Goal: Task Accomplishment & Management: Manage account settings

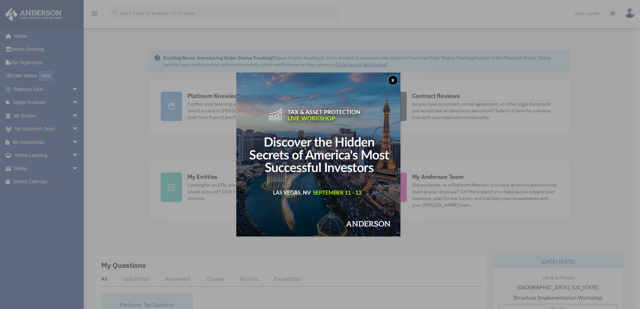
click at [392, 80] on button "x" at bounding box center [393, 80] width 10 height 10
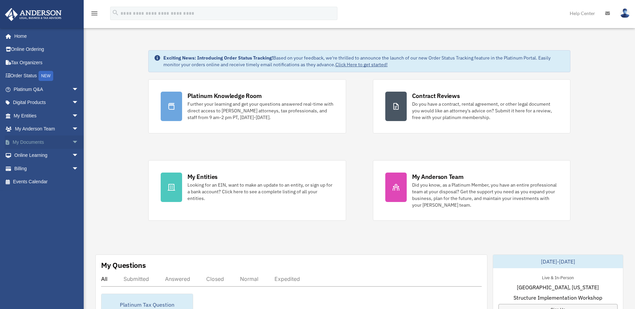
click at [57, 142] on link "My Documents arrow_drop_down" at bounding box center [47, 142] width 84 height 13
click at [72, 142] on span "arrow_drop_down" at bounding box center [78, 143] width 13 height 14
click at [43, 155] on link "Box" at bounding box center [48, 155] width 79 height 13
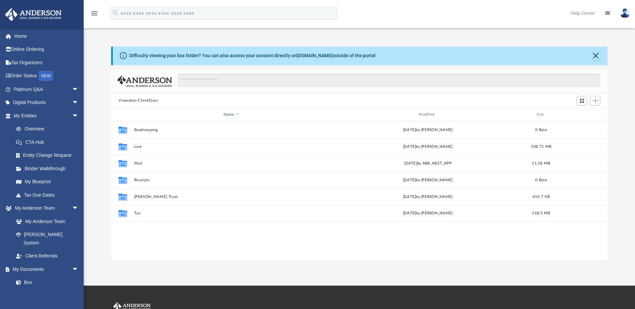
scroll to position [147, 492]
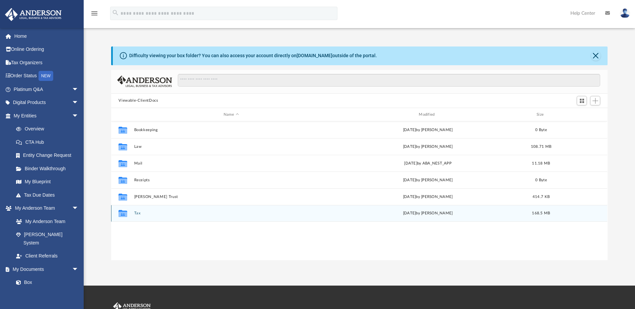
click at [137, 212] on button "Tax" at bounding box center [231, 214] width 194 height 4
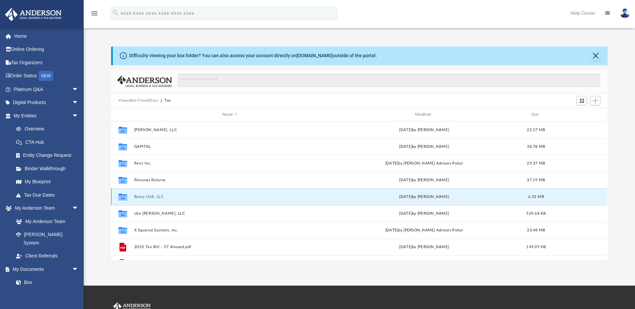
click at [147, 197] on button "Rezzy USA, LLC" at bounding box center [230, 197] width 192 height 4
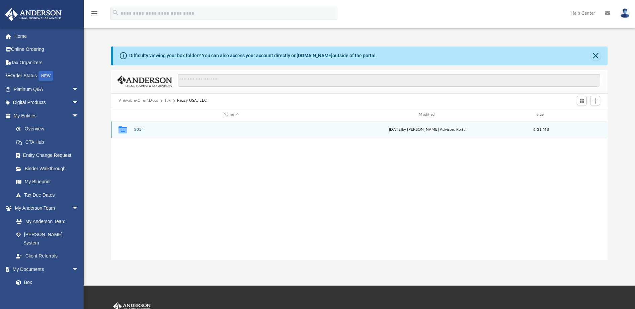
click at [137, 131] on button "2024" at bounding box center [231, 130] width 194 height 4
click at [162, 132] on button "Digital Tax Organizer" at bounding box center [231, 130] width 194 height 4
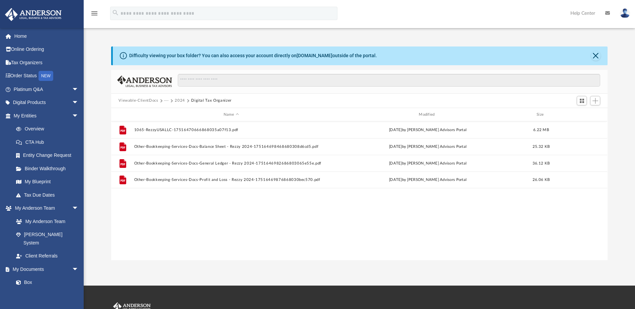
click at [192, 101] on button "Digital Tax Organizer" at bounding box center [211, 101] width 41 height 6
click at [179, 101] on button "2024" at bounding box center [180, 101] width 10 height 6
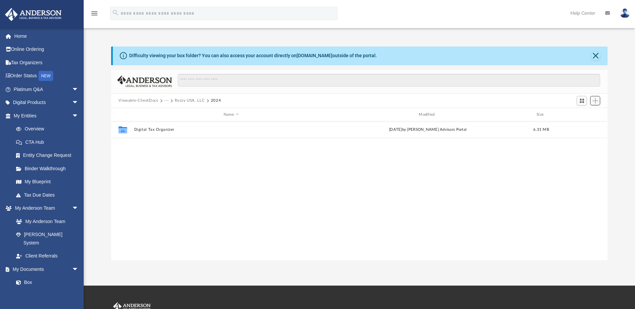
click at [593, 101] on span "Add" at bounding box center [596, 101] width 6 height 6
click at [578, 114] on li "Upload" at bounding box center [585, 114] width 21 height 7
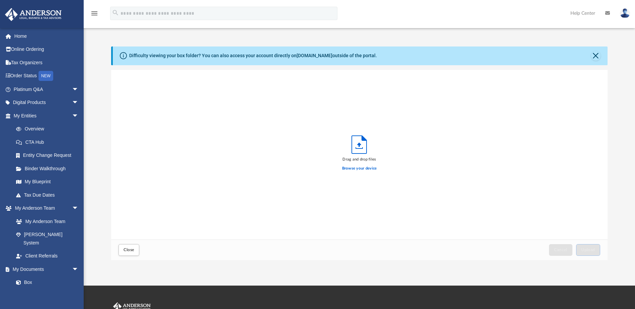
scroll to position [165, 492]
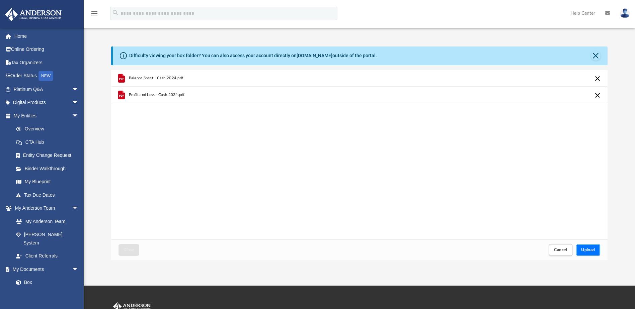
click at [589, 251] on span "Upload" at bounding box center [588, 250] width 14 height 4
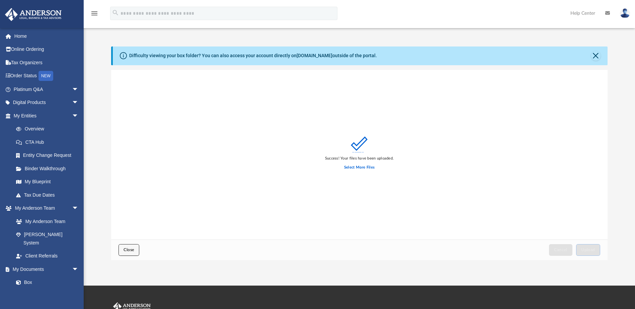
click at [136, 250] on button "Close" at bounding box center [129, 250] width 21 height 12
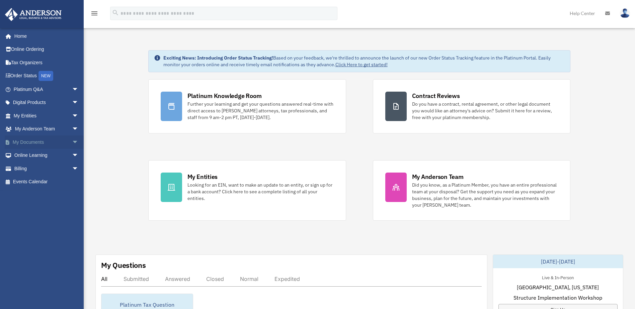
click at [72, 142] on span "arrow_drop_down" at bounding box center [78, 143] width 13 height 14
click at [47, 159] on link "Box" at bounding box center [48, 155] width 79 height 13
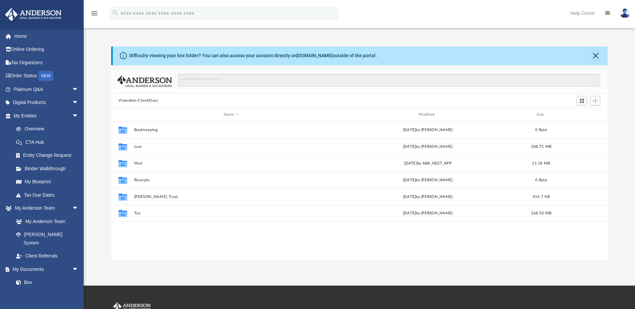
scroll to position [147, 492]
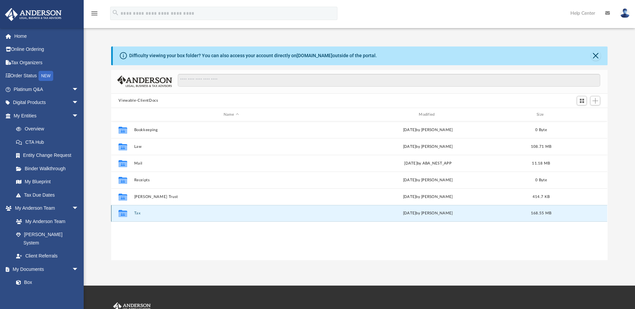
click at [137, 213] on button "Tax" at bounding box center [231, 214] width 194 height 4
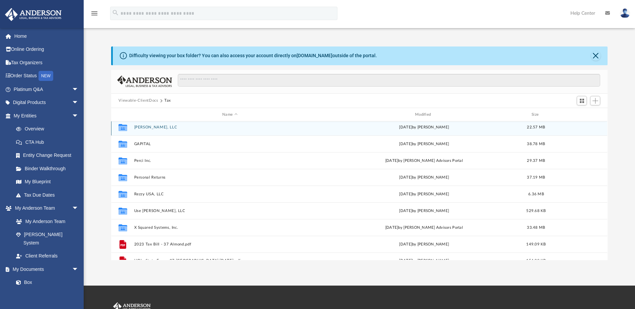
scroll to position [0, 0]
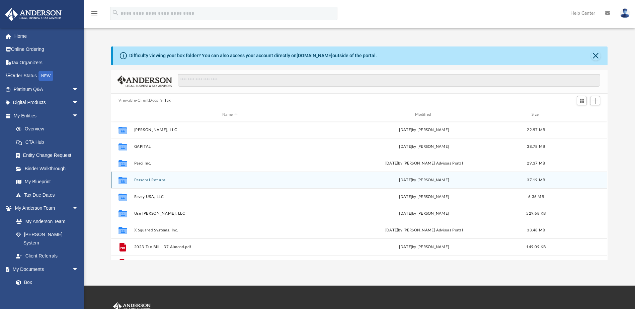
click at [152, 179] on button "Personal Returns" at bounding box center [230, 180] width 192 height 4
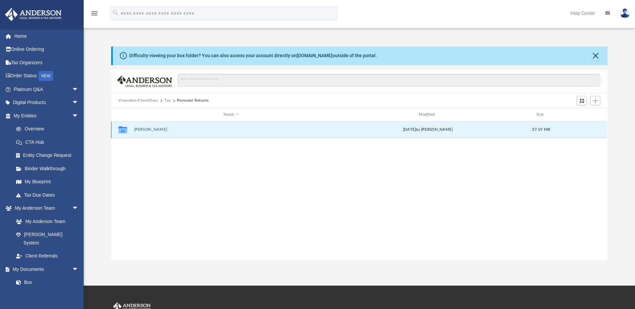
click at [153, 131] on button "Stevens, Cody" at bounding box center [231, 130] width 194 height 4
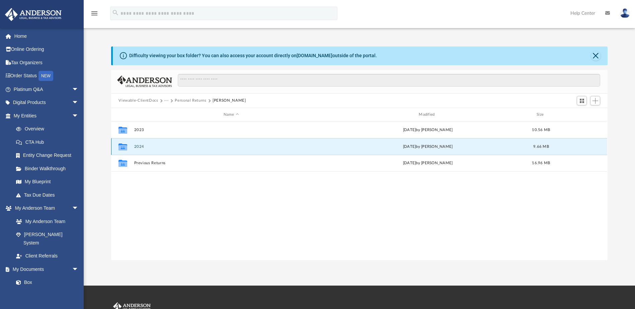
click at [141, 148] on button "2024" at bounding box center [231, 147] width 194 height 4
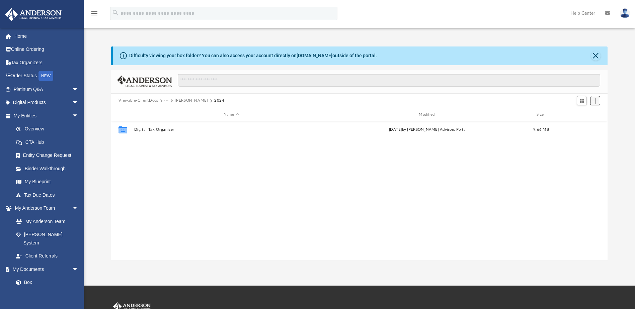
click at [595, 102] on span "Add" at bounding box center [596, 101] width 6 height 6
click at [586, 115] on li "Upload" at bounding box center [585, 114] width 21 height 7
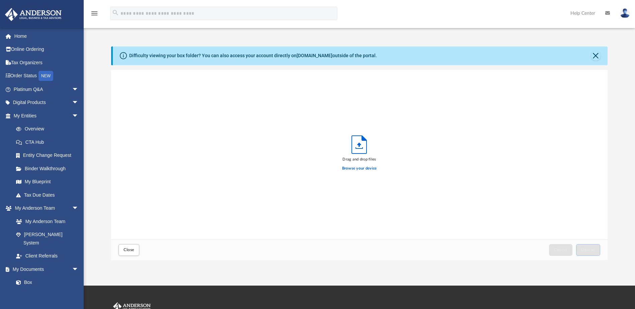
scroll to position [165, 492]
click at [599, 79] on button "Cancel this upload" at bounding box center [598, 79] width 8 height 8
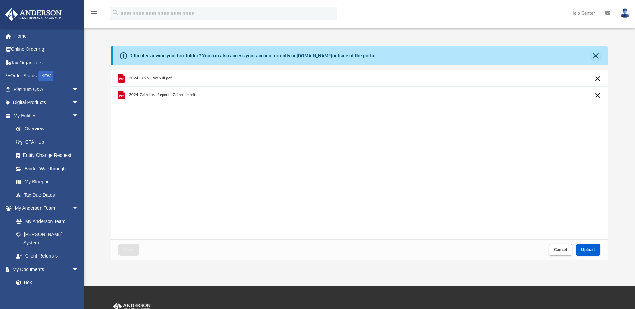
drag, startPoint x: 598, startPoint y: 79, endPoint x: 597, endPoint y: 83, distance: 3.7
click at [598, 79] on button "Cancel this upload" at bounding box center [598, 79] width 8 height 8
click at [597, 79] on button "Cancel this upload" at bounding box center [598, 79] width 8 height 8
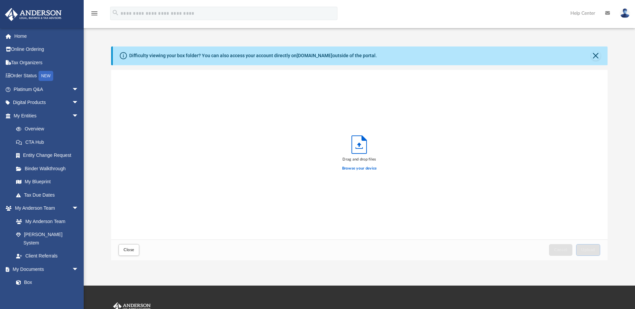
click at [587, 173] on div "Drag and drop files Browse your device" at bounding box center [359, 155] width 496 height 170
click at [131, 251] on span "Close" at bounding box center [129, 250] width 11 height 4
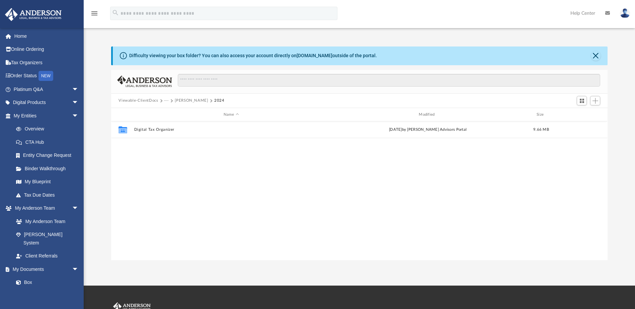
click at [189, 101] on button "Stevens, Cody" at bounding box center [191, 101] width 33 height 6
click at [189, 102] on button "Personal Returns" at bounding box center [190, 101] width 31 height 6
click at [152, 101] on button "Viewable-ClientDocs" at bounding box center [139, 101] width 40 height 6
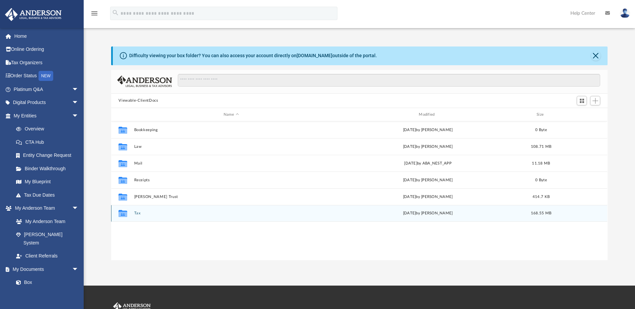
click at [138, 214] on button "Tax" at bounding box center [231, 214] width 194 height 4
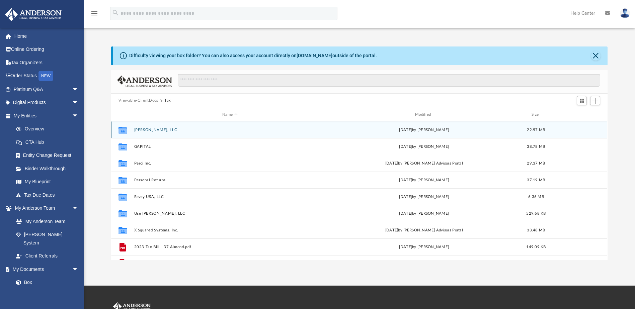
click at [153, 130] on button "[PERSON_NAME], LLC" at bounding box center [230, 130] width 192 height 4
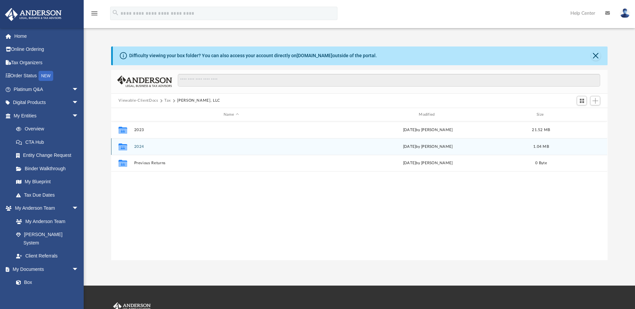
click at [141, 147] on button "2024" at bounding box center [231, 147] width 194 height 4
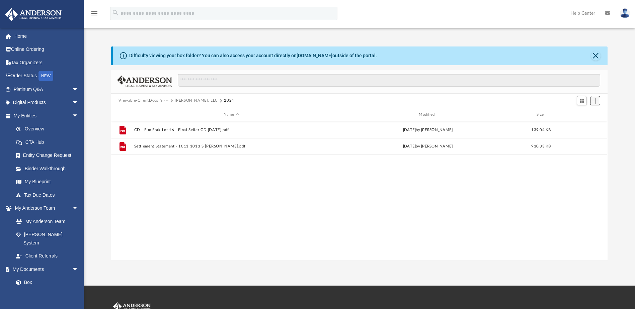
click at [594, 104] on button "Add" at bounding box center [595, 100] width 10 height 9
click at [591, 111] on li "Upload" at bounding box center [585, 114] width 21 height 7
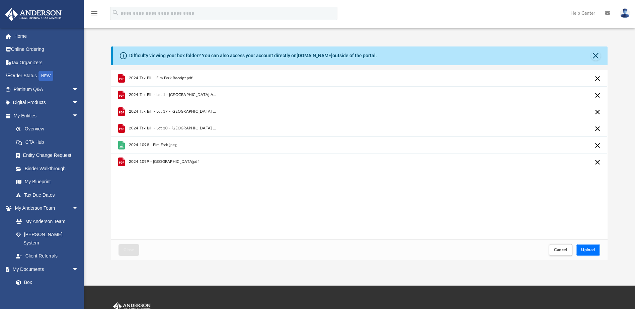
click at [592, 251] on span "Upload" at bounding box center [588, 250] width 14 height 4
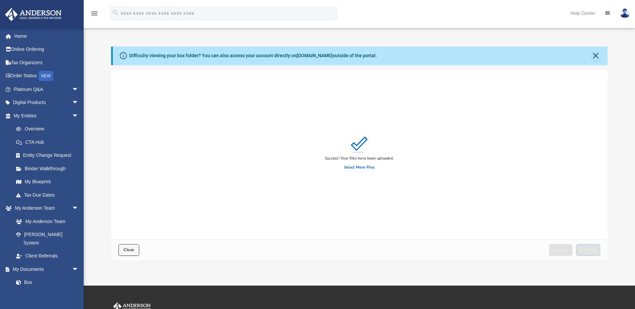
click at [130, 251] on span "Close" at bounding box center [129, 250] width 11 height 4
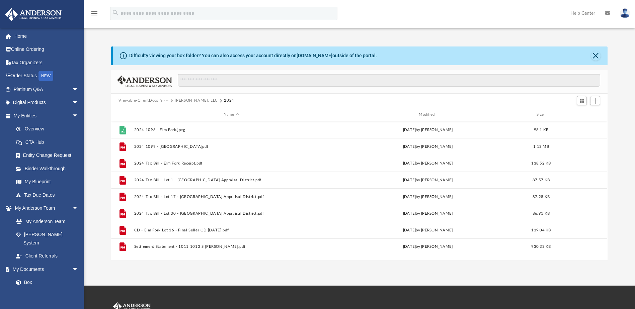
click at [181, 102] on button "[PERSON_NAME], LLC" at bounding box center [196, 101] width 43 height 6
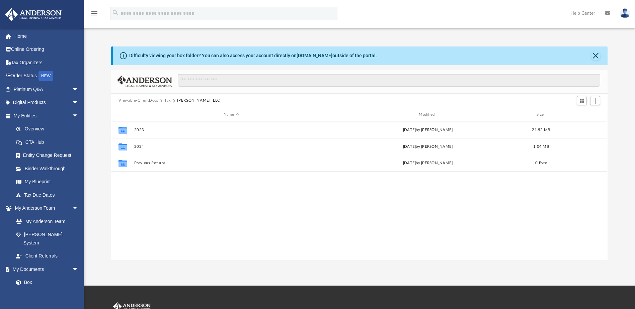
click at [168, 101] on button "Tax" at bounding box center [167, 101] width 7 height 6
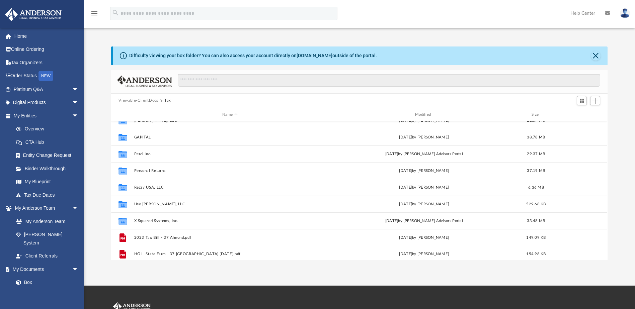
scroll to position [12, 0]
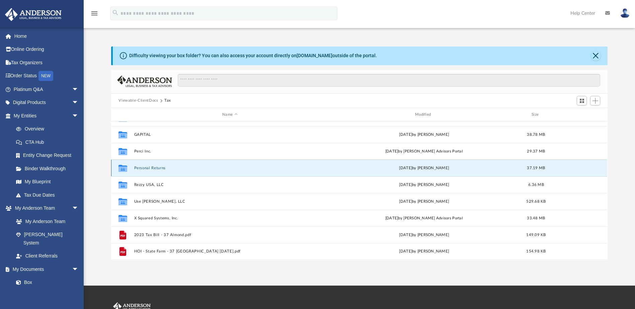
click at [152, 167] on button "Personal Returns" at bounding box center [230, 168] width 192 height 4
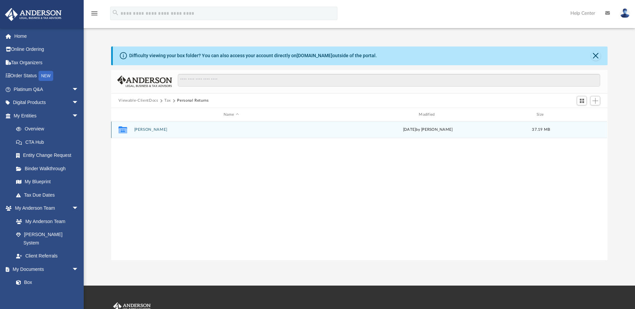
click at [149, 130] on button "Stevens, Cody" at bounding box center [231, 130] width 194 height 4
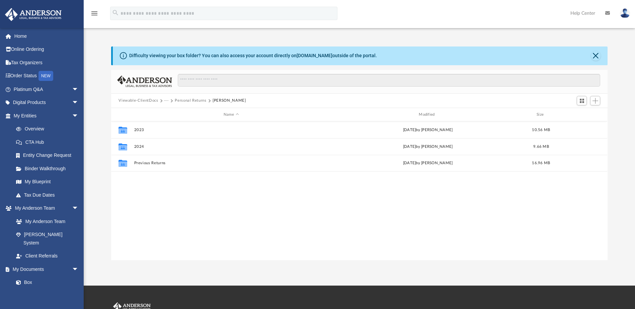
click at [193, 101] on button "Personal Returns" at bounding box center [190, 101] width 31 height 6
click at [167, 102] on button "Tax" at bounding box center [167, 101] width 7 height 6
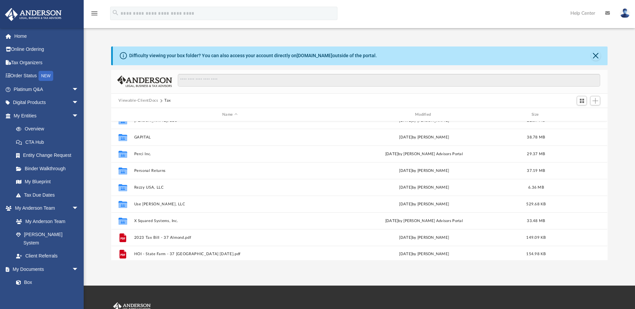
scroll to position [12, 0]
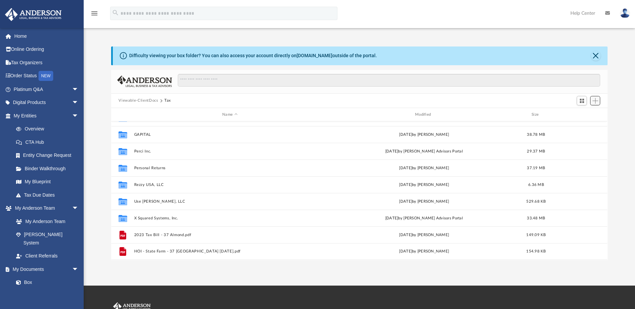
click at [594, 100] on span "Add" at bounding box center [596, 101] width 6 height 6
click at [586, 126] on li "New Folder" at bounding box center [585, 124] width 21 height 7
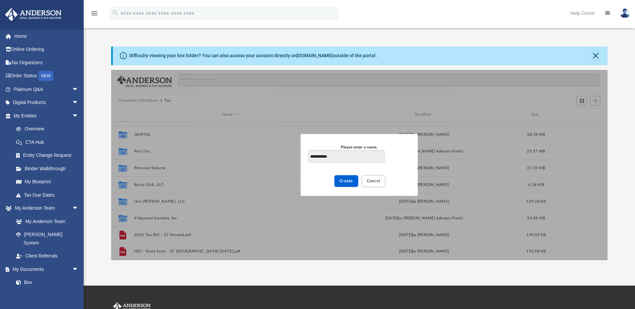
type input "**********"
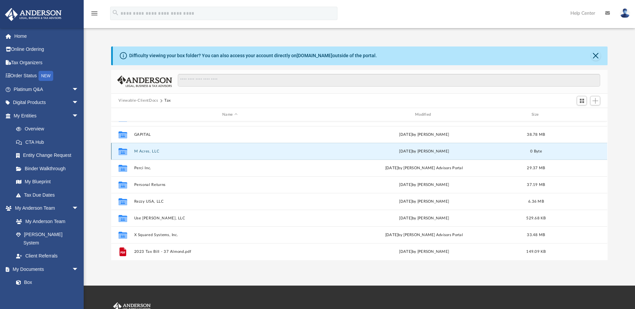
click at [146, 152] on button "M Acres, LLC" at bounding box center [230, 151] width 192 height 4
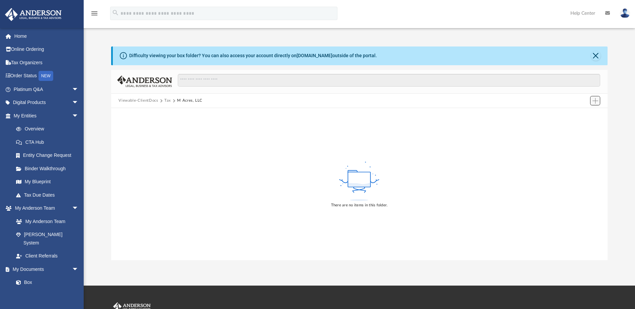
click at [596, 99] on span "Add" at bounding box center [596, 101] width 6 height 6
click at [587, 115] on li "Upload" at bounding box center [585, 114] width 21 height 7
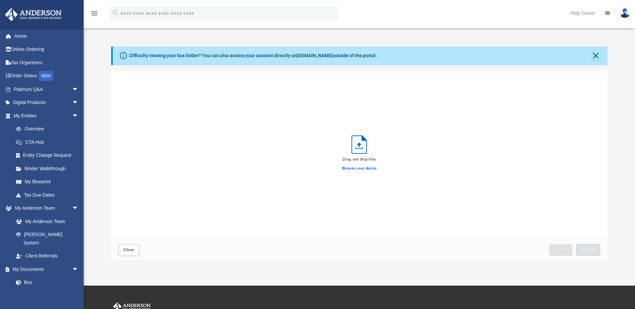
scroll to position [165, 492]
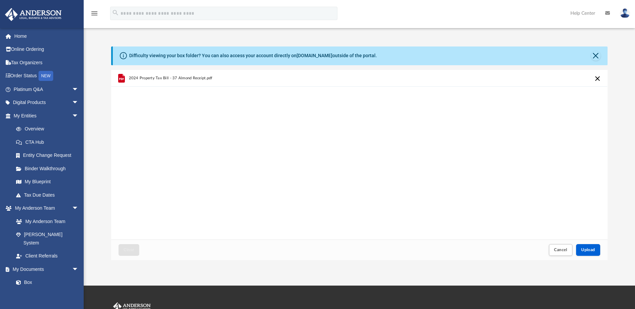
click at [598, 78] on button "Cancel this upload" at bounding box center [598, 79] width 8 height 8
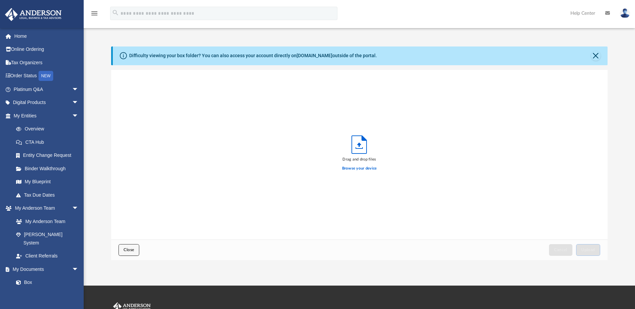
click at [129, 250] on span "Close" at bounding box center [129, 250] width 11 height 4
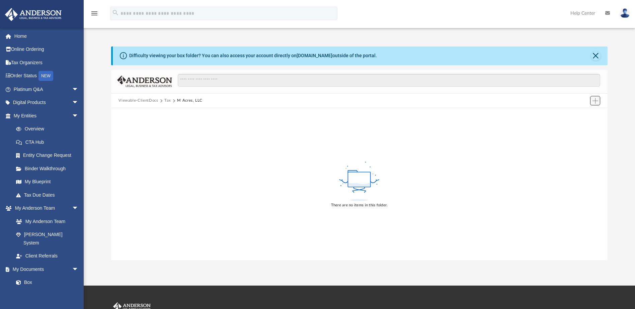
click at [596, 101] on span "Add" at bounding box center [596, 101] width 6 height 6
click at [586, 126] on li "New Folder" at bounding box center [585, 124] width 21 height 7
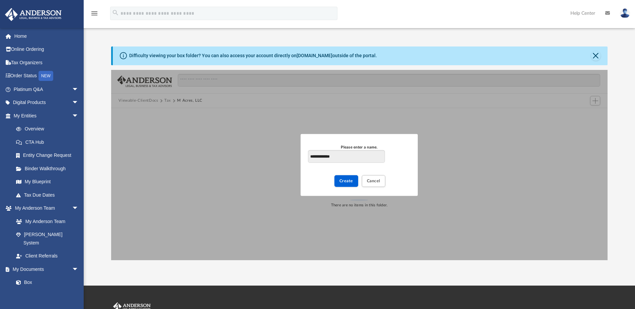
type input "**********"
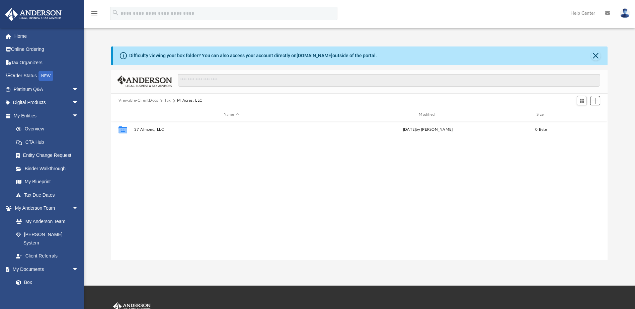
scroll to position [147, 492]
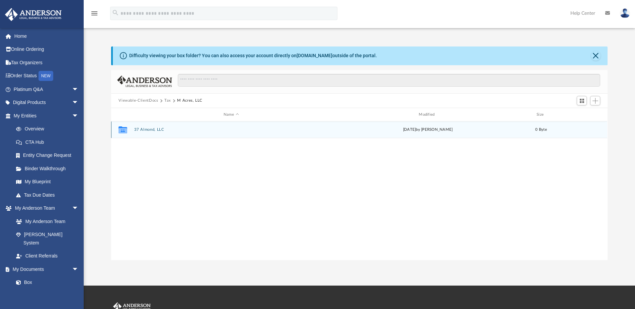
click at [160, 131] on button "37 Almond, LLC" at bounding box center [231, 130] width 194 height 4
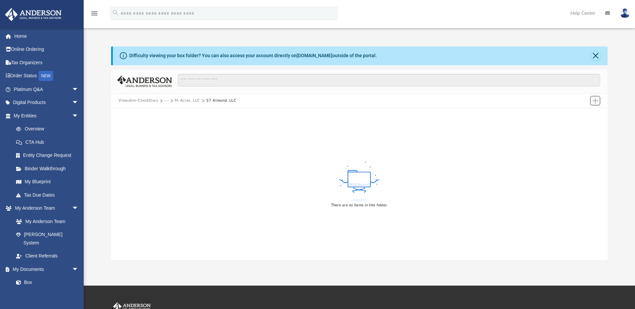
click at [596, 101] on span "Add" at bounding box center [596, 101] width 6 height 6
click at [589, 117] on li "Upload" at bounding box center [585, 114] width 21 height 7
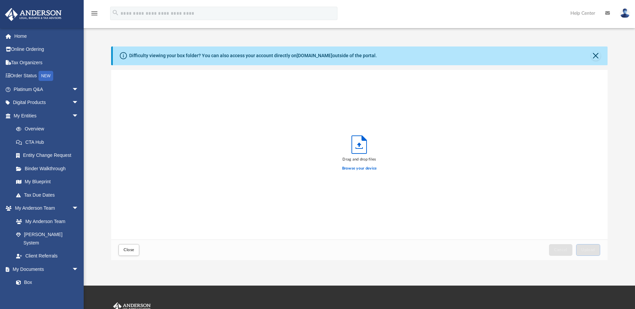
scroll to position [165, 492]
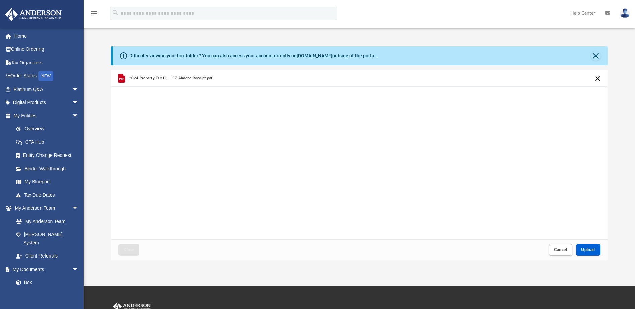
click at [576, 243] on div "Cancel Upload" at bounding box center [574, 250] width 55 height 15
click at [592, 248] on span "Upload" at bounding box center [588, 250] width 14 height 4
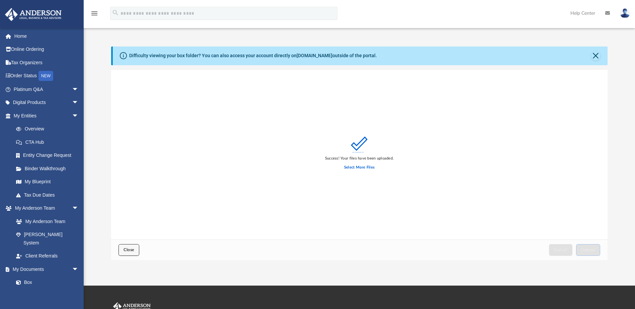
click at [136, 247] on button "Close" at bounding box center [129, 250] width 21 height 12
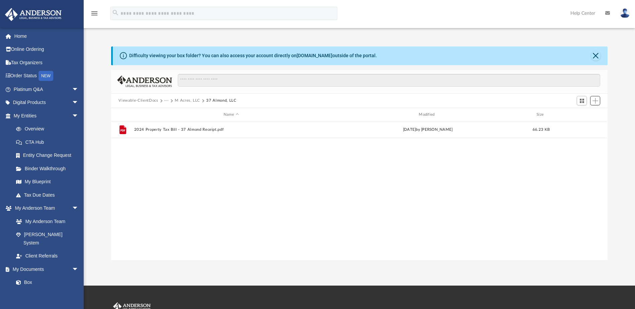
scroll to position [147, 492]
click at [188, 101] on button "M Acres, LLC" at bounding box center [187, 101] width 25 height 6
click at [165, 101] on button "Tax" at bounding box center [167, 101] width 7 height 6
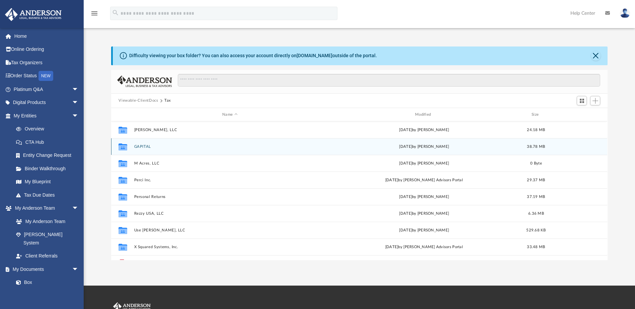
scroll to position [29, 0]
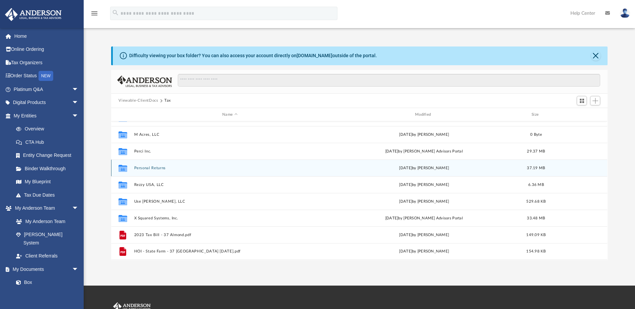
click at [158, 167] on button "Personal Returns" at bounding box center [230, 168] width 192 height 4
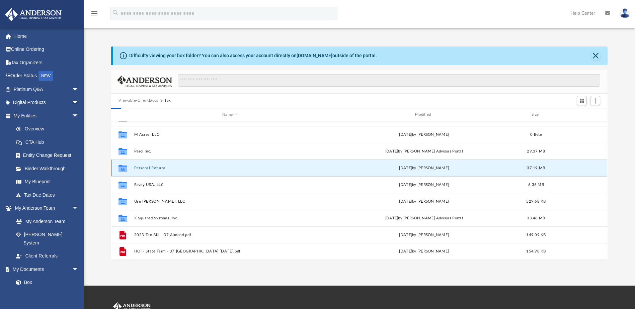
scroll to position [0, 0]
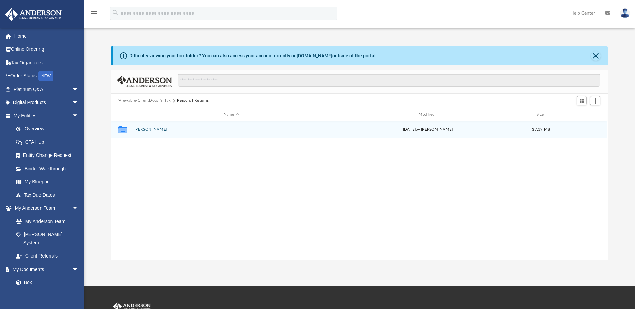
click at [154, 128] on button "Stevens, Cody" at bounding box center [231, 130] width 194 height 4
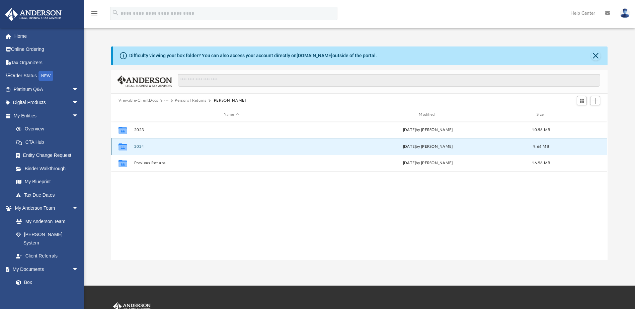
click at [143, 147] on button "2024" at bounding box center [231, 147] width 194 height 4
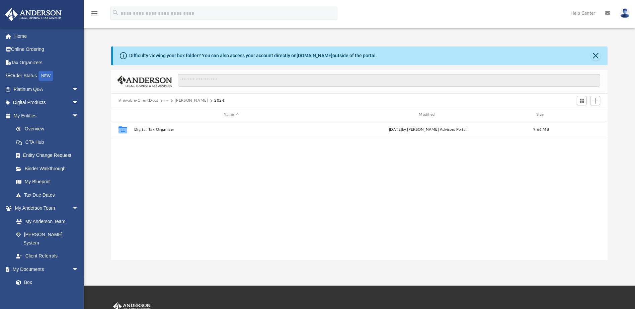
click at [281, 162] on div "Collaborated Folder Digital Tax Organizer Fri Jul 4 2025 by Anderson Advisors P…" at bounding box center [359, 191] width 496 height 139
click at [594, 104] on button "Add" at bounding box center [595, 100] width 10 height 9
click at [590, 113] on li "Upload" at bounding box center [585, 114] width 21 height 7
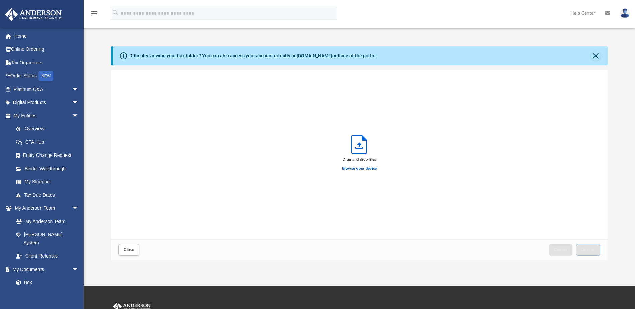
scroll to position [165, 492]
click at [372, 171] on div "Browse your device" at bounding box center [359, 169] width 35 height 12
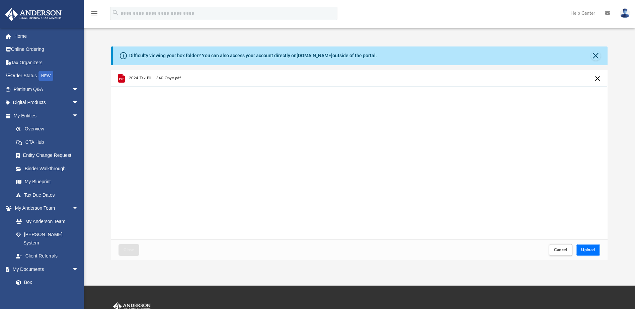
click at [590, 251] on span "Upload" at bounding box center [588, 250] width 14 height 4
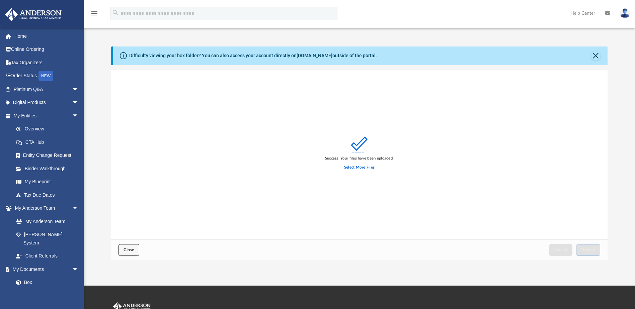
click at [135, 252] on button "Close" at bounding box center [129, 250] width 21 height 12
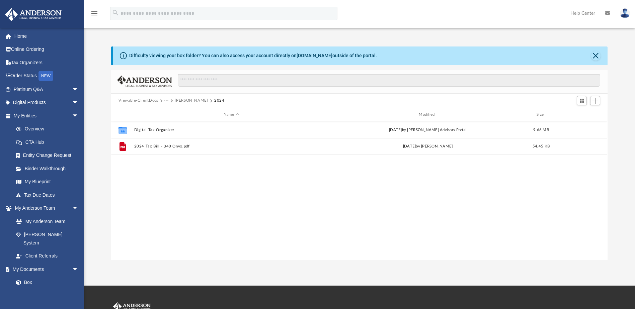
click at [166, 100] on button "···" at bounding box center [166, 101] width 4 height 6
click at [173, 113] on li "Tax" at bounding box center [183, 112] width 31 height 7
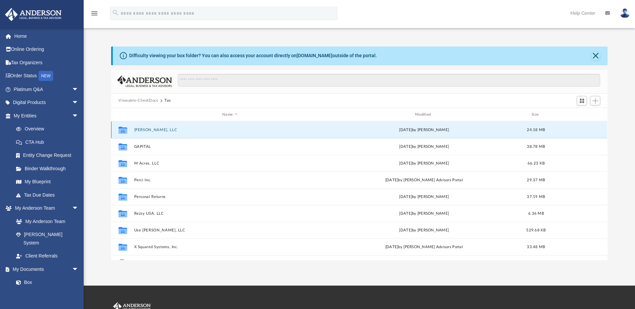
click at [149, 130] on button "[PERSON_NAME], LLC" at bounding box center [230, 130] width 192 height 4
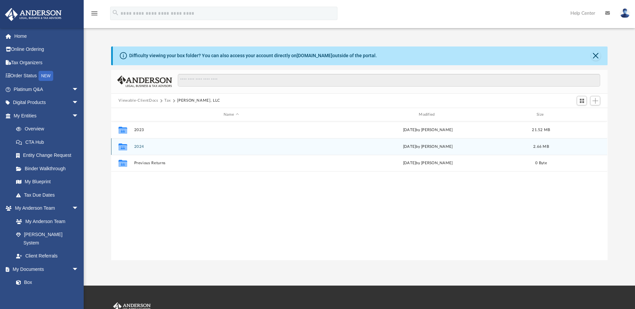
click at [140, 148] on button "2024" at bounding box center [231, 147] width 194 height 4
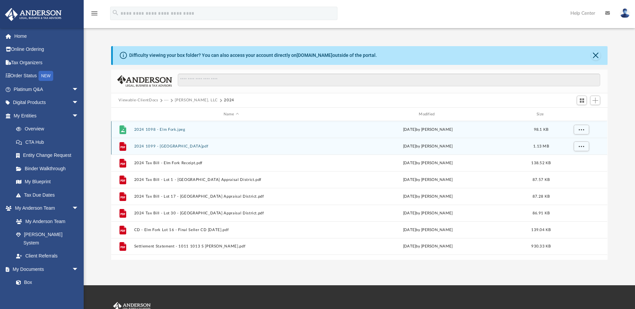
scroll to position [0, 0]
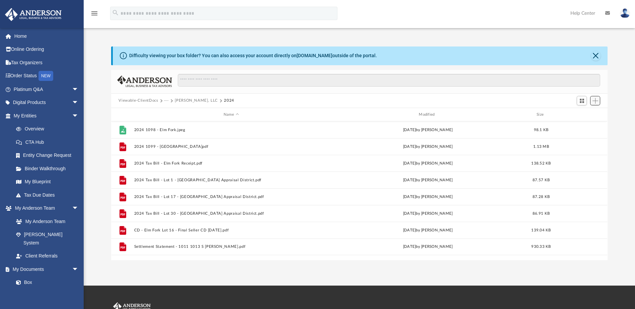
click at [596, 101] on span "Add" at bounding box center [596, 101] width 6 height 6
click at [592, 113] on li "Upload" at bounding box center [585, 114] width 21 height 7
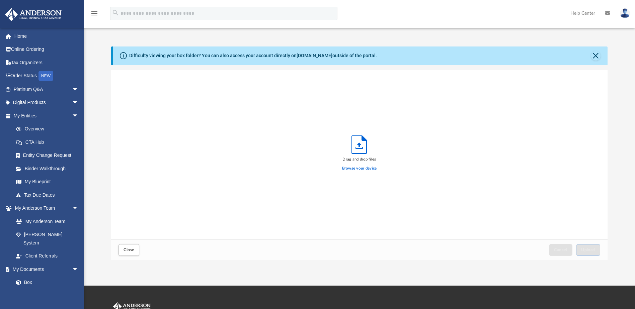
scroll to position [165, 492]
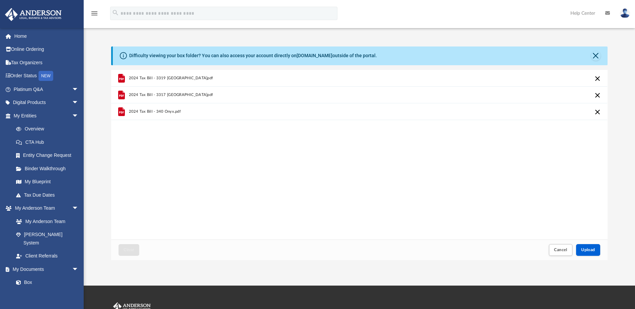
click at [597, 111] on button "Cancel this upload" at bounding box center [598, 112] width 8 height 8
click at [590, 254] on button "Upload" at bounding box center [588, 250] width 24 height 12
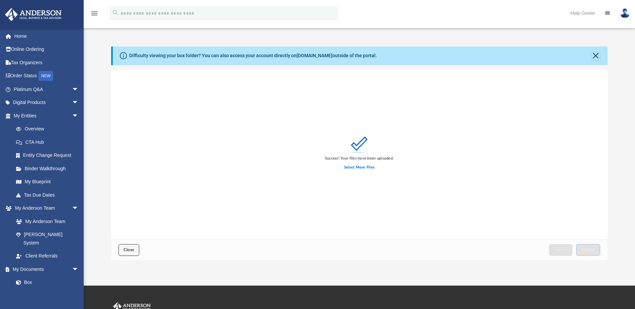
click at [127, 245] on button "Close" at bounding box center [129, 250] width 21 height 12
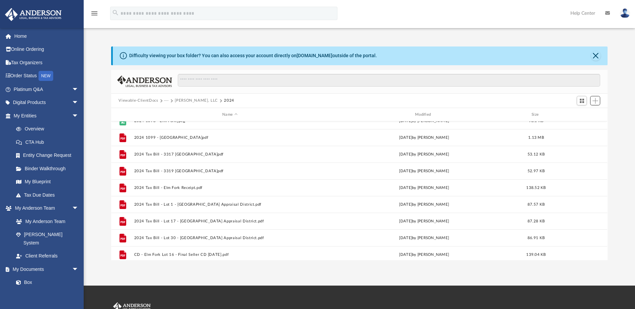
scroll to position [0, 0]
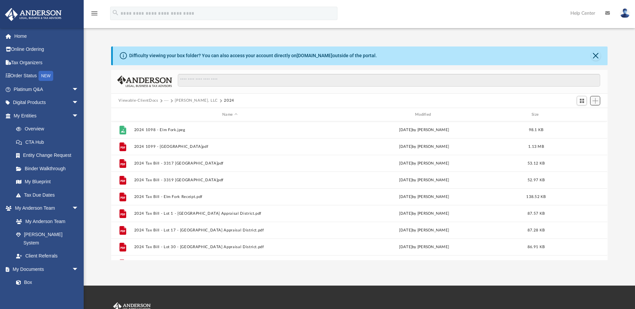
click at [597, 102] on span "Add" at bounding box center [596, 101] width 6 height 6
click at [590, 112] on li "Upload" at bounding box center [585, 114] width 21 height 7
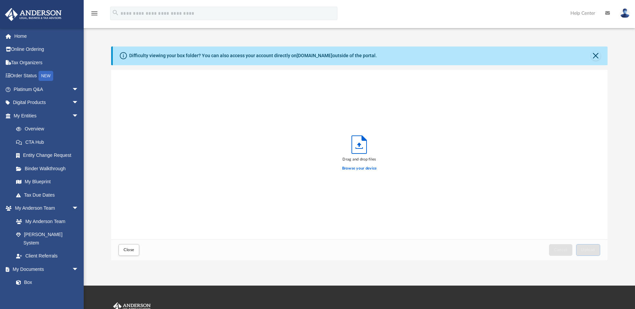
scroll to position [165, 492]
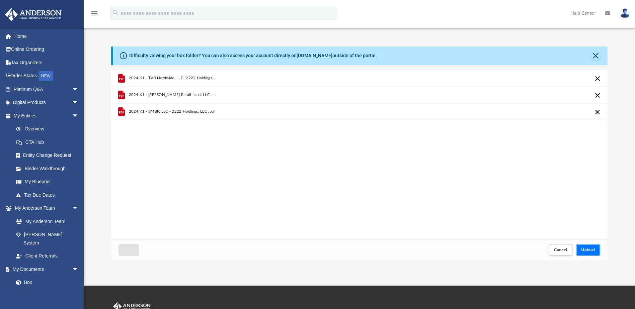
click at [588, 253] on button "Upload" at bounding box center [588, 250] width 24 height 12
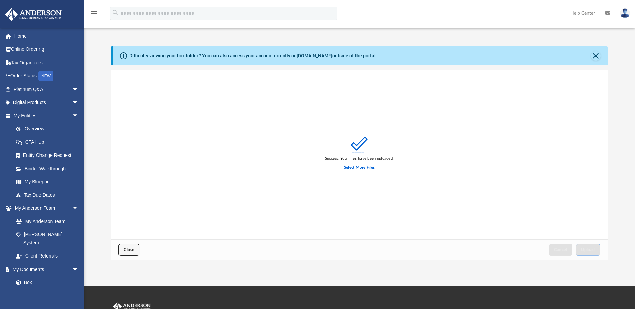
click at [138, 251] on button "Close" at bounding box center [129, 250] width 21 height 12
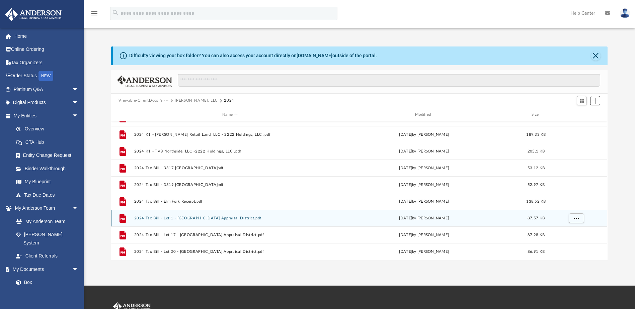
scroll to position [0, 0]
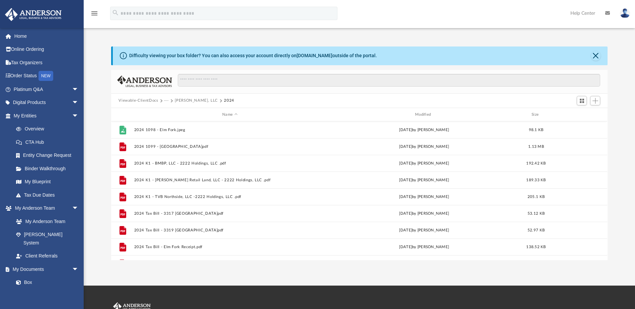
click at [149, 99] on button "Viewable-ClientDocs" at bounding box center [139, 101] width 40 height 6
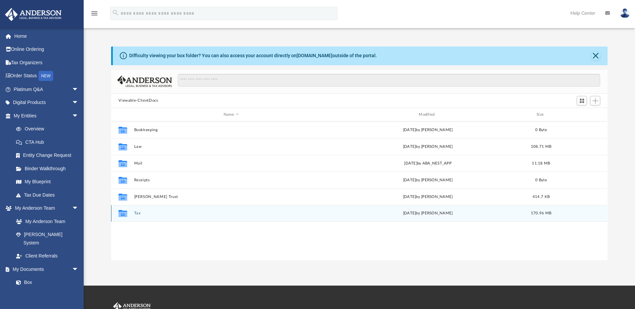
click at [137, 215] on button "Tax" at bounding box center [231, 214] width 194 height 4
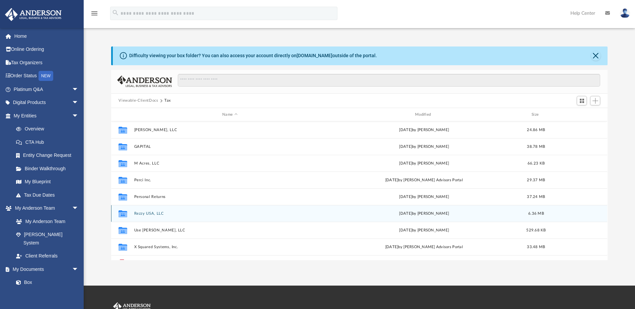
click at [146, 214] on button "Rezzy USA, LLC" at bounding box center [230, 214] width 192 height 4
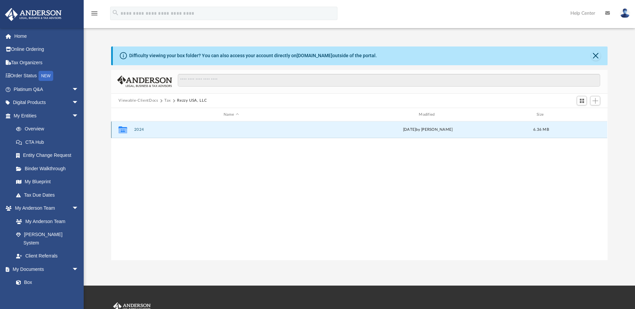
click at [137, 130] on button "2024" at bounding box center [231, 130] width 194 height 4
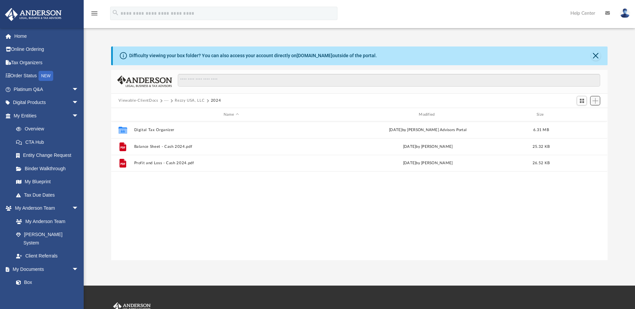
click at [593, 100] on span "Add" at bounding box center [596, 101] width 6 height 6
click at [585, 112] on li "Upload" at bounding box center [585, 114] width 21 height 7
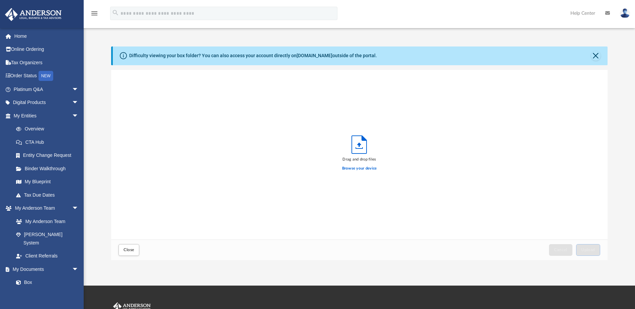
scroll to position [165, 492]
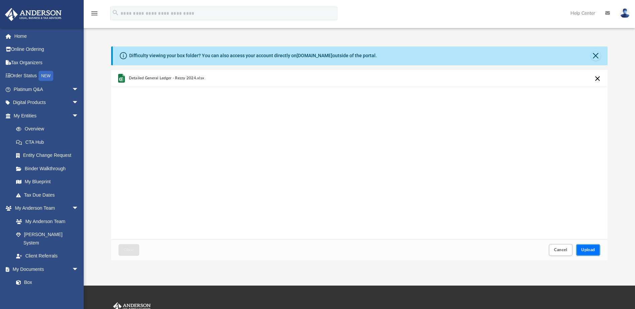
click at [581, 245] on button "Upload" at bounding box center [588, 250] width 24 height 12
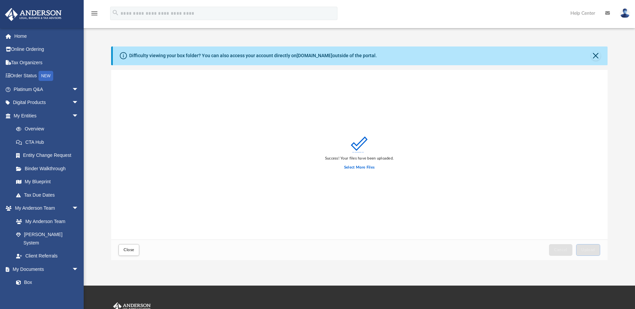
click at [123, 257] on div "Close" at bounding box center [129, 250] width 24 height 15
click at [127, 250] on span "Close" at bounding box center [129, 250] width 11 height 4
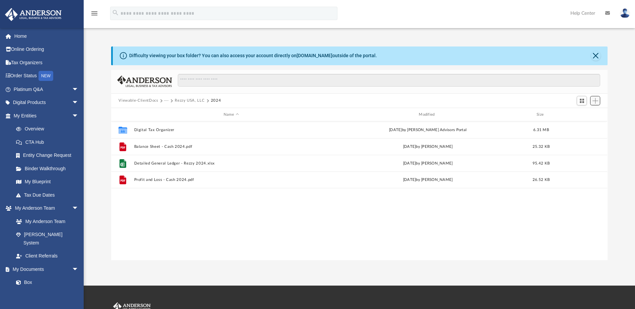
click at [598, 103] on span "Add" at bounding box center [596, 101] width 6 height 6
click at [587, 115] on li "Upload" at bounding box center [585, 114] width 21 height 7
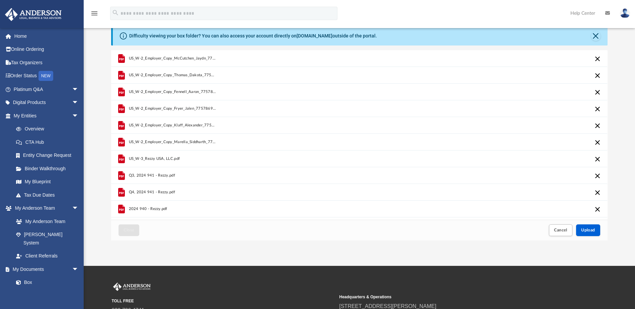
scroll to position [0, 0]
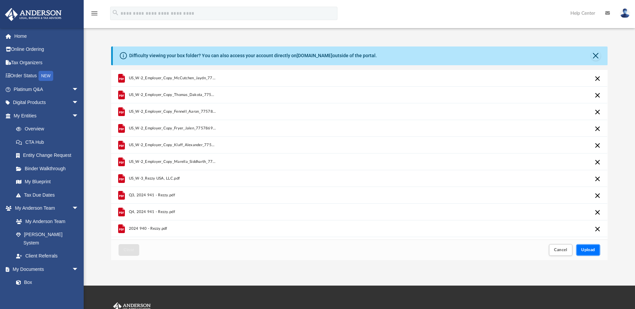
click at [582, 252] on span "Upload" at bounding box center [588, 250] width 14 height 4
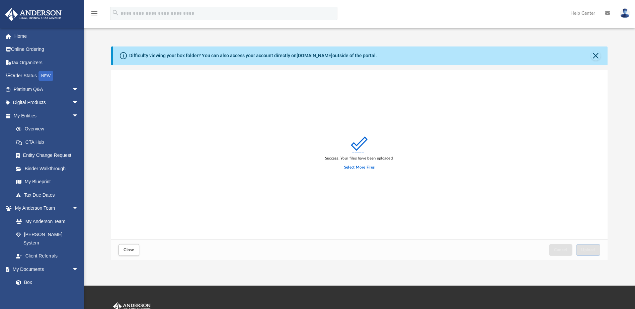
click at [364, 168] on label "Select More Files" at bounding box center [359, 168] width 30 height 6
click at [0, 0] on input "Select More Files" at bounding box center [0, 0] width 0 height 0
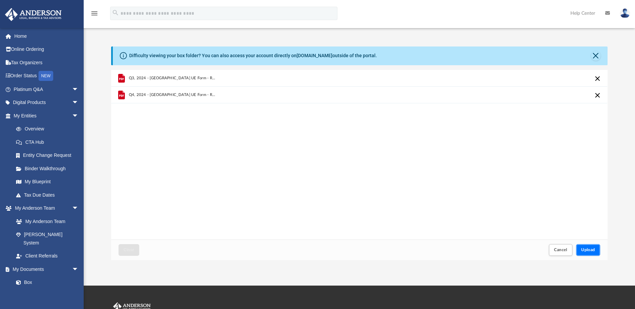
click at [592, 250] on span "Upload" at bounding box center [588, 250] width 14 height 4
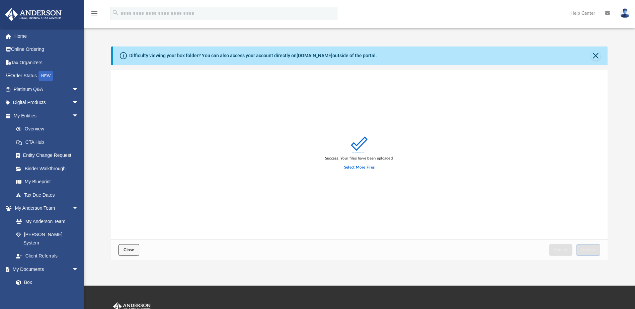
click at [129, 247] on button "Close" at bounding box center [129, 250] width 21 height 12
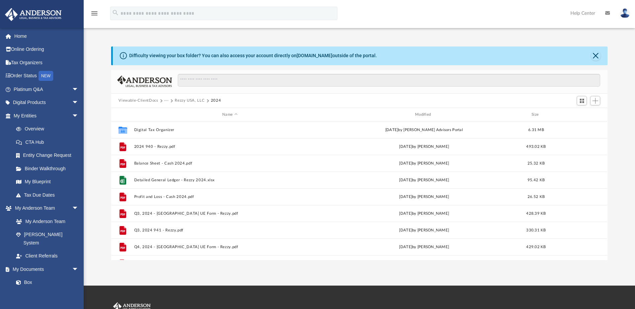
click at [163, 100] on span "Viewable-ClientDocs" at bounding box center [142, 101] width 46 height 6
click at [167, 101] on button "···" at bounding box center [166, 101] width 4 height 6
click at [171, 116] on li "Tax" at bounding box center [171, 112] width 6 height 7
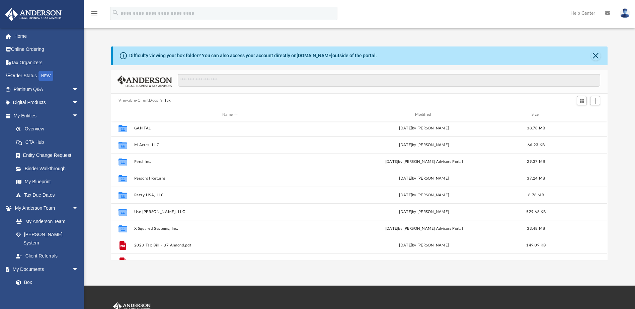
scroll to position [29, 0]
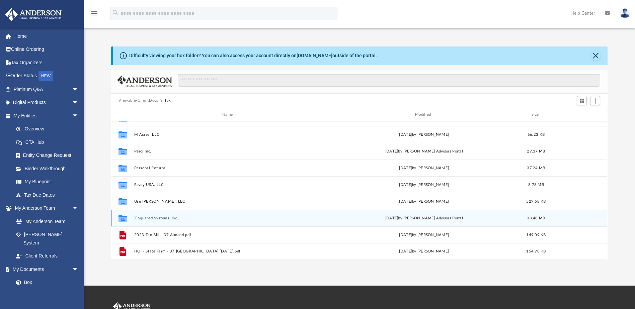
click at [158, 217] on button "X Squared Systems, Inc." at bounding box center [230, 218] width 192 height 4
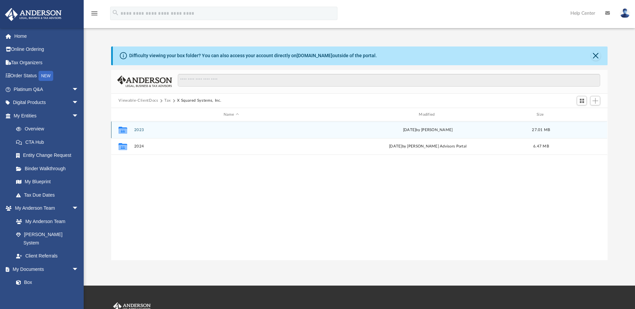
scroll to position [0, 0]
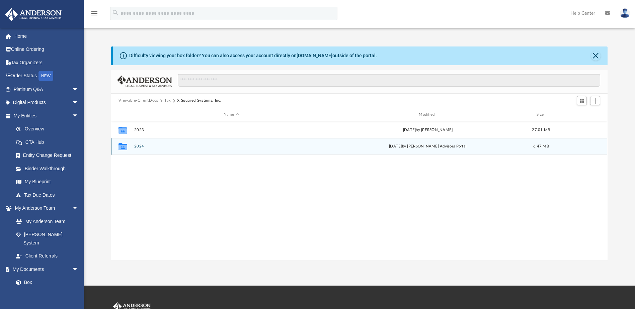
click at [141, 147] on button "2024" at bounding box center [231, 147] width 194 height 4
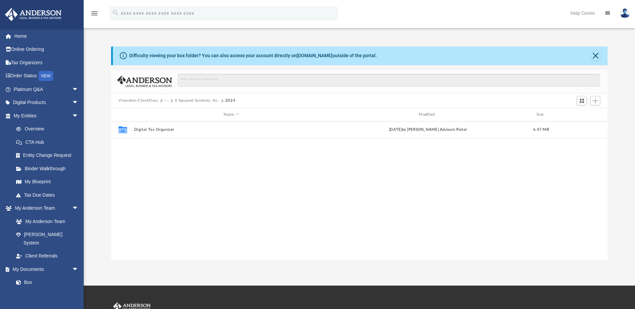
click at [549, 107] on div "Viewable-ClientDocs ··· X Squared Systems, Inc. 2024" at bounding box center [359, 101] width 496 height 15
click at [598, 100] on span "Add" at bounding box center [596, 101] width 6 height 6
click at [584, 113] on li "Upload" at bounding box center [585, 114] width 21 height 7
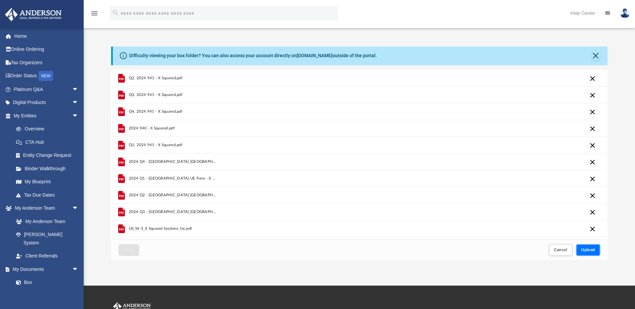
click at [590, 249] on span "Upload" at bounding box center [588, 250] width 14 height 4
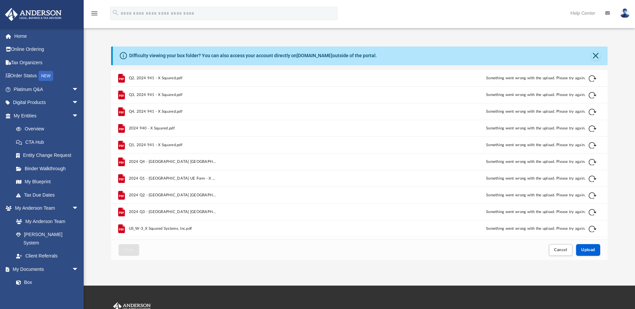
click at [594, 77] on button "Retry" at bounding box center [593, 79] width 8 height 8
click at [594, 98] on div "Q3, 2024 941 - X Squared.pdf Something went wrong with the upload. Please try a…" at bounding box center [359, 95] width 496 height 17
click at [592, 96] on button "Retry" at bounding box center [593, 95] width 8 height 8
click at [593, 116] on div "Q4, 2024 941 - X Squared.pdf Something went wrong with the upload. Please try a…" at bounding box center [359, 111] width 496 height 17
click at [592, 112] on button "Retry" at bounding box center [593, 112] width 8 height 8
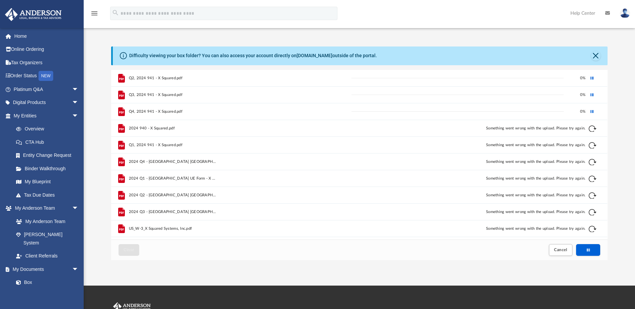
click at [591, 130] on button "Retry" at bounding box center [593, 129] width 8 height 8
drag, startPoint x: 591, startPoint y: 149, endPoint x: 591, endPoint y: 152, distance: 3.7
click at [591, 150] on div "Q1, 2024 941 - X Squared.pdf Something went wrong with the upload. Please try a…" at bounding box center [359, 145] width 496 height 17
click at [593, 146] on button "Retry" at bounding box center [593, 146] width 8 height 8
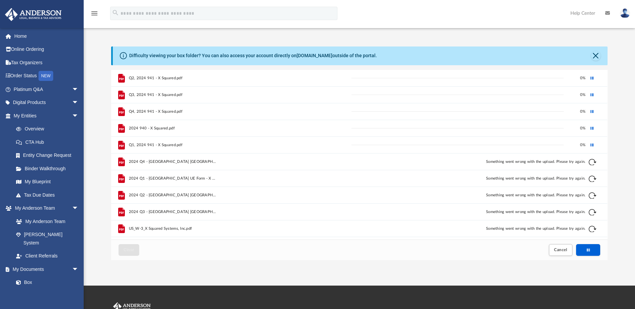
click at [593, 162] on button "Retry" at bounding box center [593, 162] width 8 height 8
click at [591, 181] on button "Retry" at bounding box center [593, 179] width 8 height 8
drag, startPoint x: 593, startPoint y: 198, endPoint x: 593, endPoint y: 213, distance: 15.1
click at [593, 199] on div "2024 Q2 - TX UE Form - X Squared.pdf Something went wrong with the upload. Plea…" at bounding box center [359, 195] width 496 height 17
drag, startPoint x: 592, startPoint y: 214, endPoint x: 592, endPoint y: 223, distance: 9.4
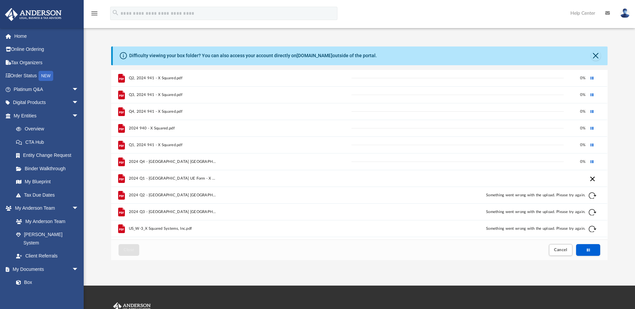
click at [592, 214] on button "Retry" at bounding box center [593, 213] width 8 height 8
click at [592, 232] on button "Retry" at bounding box center [593, 229] width 8 height 8
click at [592, 197] on div "Cancel this upload" at bounding box center [572, 201] width 50 height 10
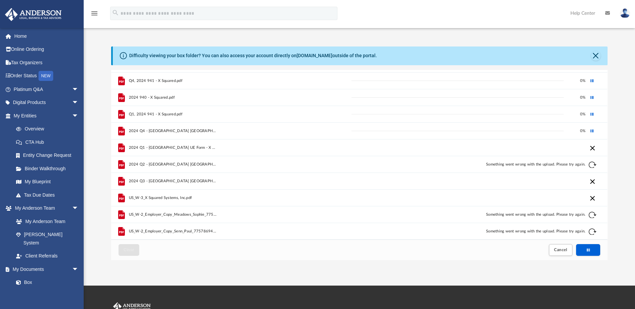
click at [594, 219] on div "US_W-2_Employer_Copy_Meadows_Sophie_7757869441684111.pdf Something went wrong w…" at bounding box center [359, 215] width 496 height 17
click at [590, 215] on button "Retry" at bounding box center [593, 215] width 8 height 8
click at [592, 235] on div "US_W-2_Employer_Copy_Senn_Paul_7757869440400464.pdf Something went wrong with t…" at bounding box center [359, 231] width 496 height 17
click at [592, 232] on button "Retry" at bounding box center [593, 232] width 8 height 8
click at [592, 166] on button "Retry" at bounding box center [593, 165] width 8 height 8
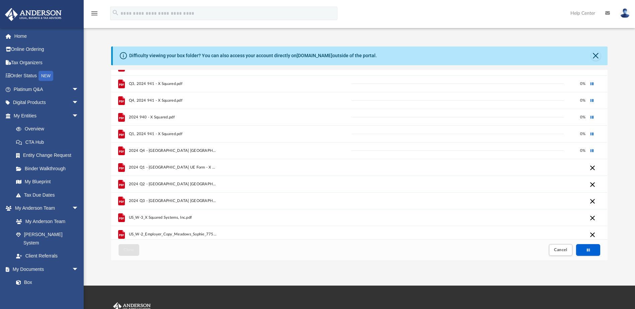
scroll to position [0, 0]
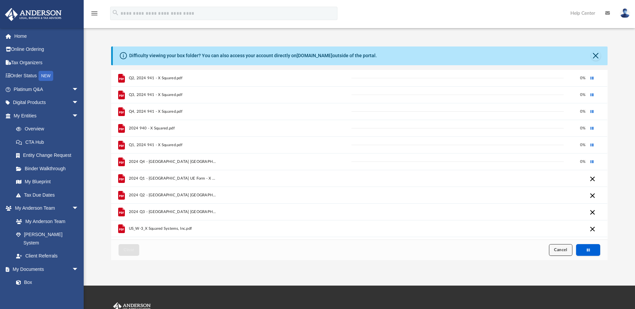
click at [567, 249] on span "Cancel" at bounding box center [560, 250] width 13 height 4
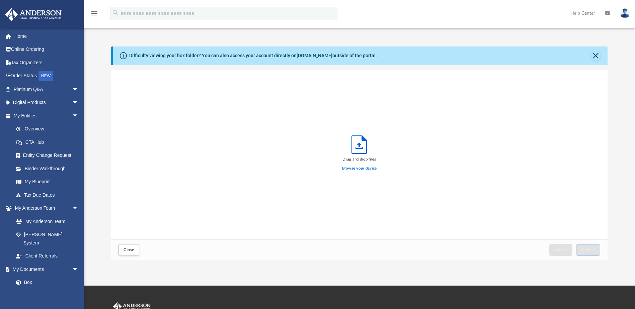
click at [371, 167] on label "Browse your device" at bounding box center [359, 169] width 35 height 6
click at [0, 0] on input "Browse your device" at bounding box center [0, 0] width 0 height 0
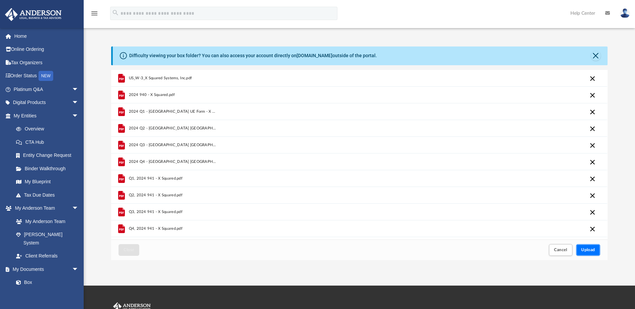
click at [591, 250] on span "Upload" at bounding box center [588, 250] width 14 height 4
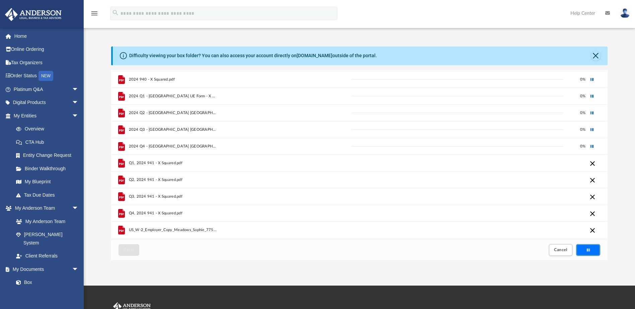
scroll to position [31, 0]
click at [558, 252] on span "Cancel" at bounding box center [560, 250] width 13 height 4
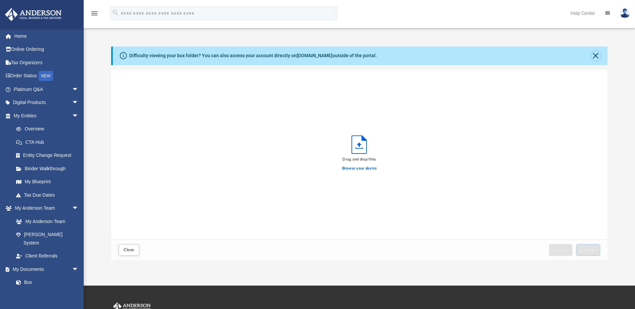
click at [594, 54] on button "Close" at bounding box center [595, 55] width 9 height 9
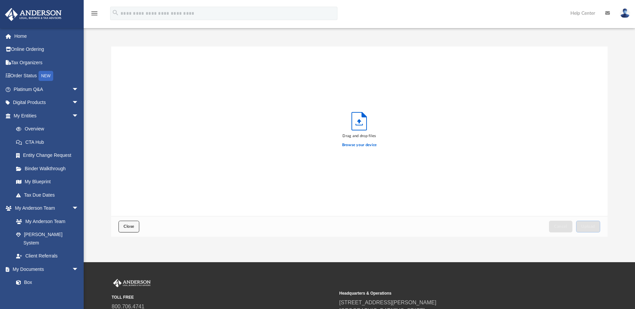
click at [133, 226] on span "Close" at bounding box center [129, 227] width 11 height 4
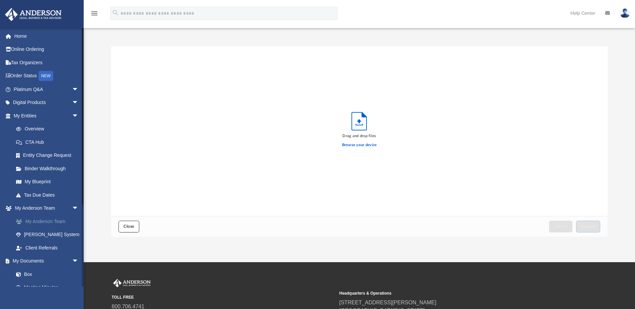
scroll to position [115, 0]
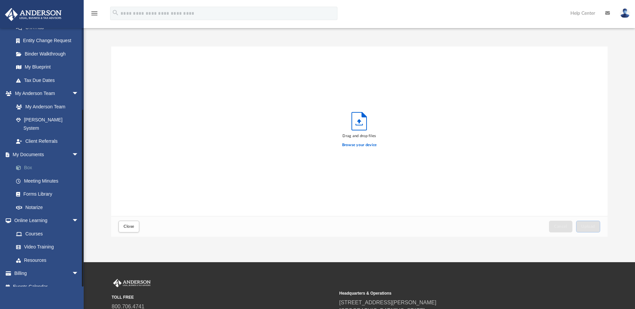
click at [32, 162] on link "Box" at bounding box center [48, 167] width 79 height 13
click at [47, 174] on link "Meeting Minutes" at bounding box center [48, 180] width 79 height 13
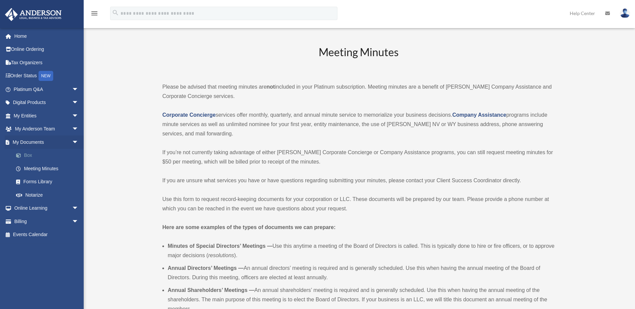
click at [31, 150] on link "Box" at bounding box center [48, 155] width 79 height 13
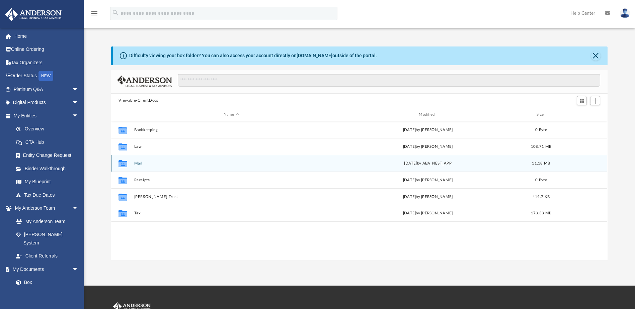
scroll to position [147, 492]
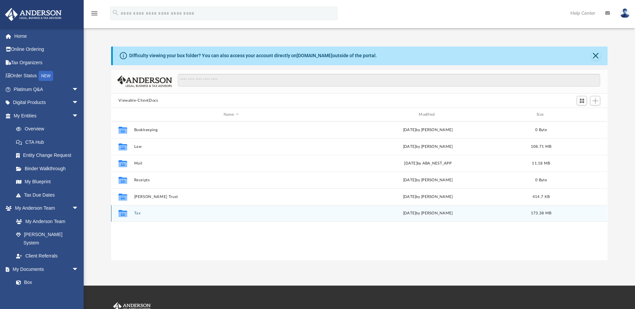
click at [138, 210] on div "Collaborated Folder Tax [DATE] by [PERSON_NAME] 173.38 MB" at bounding box center [359, 213] width 496 height 17
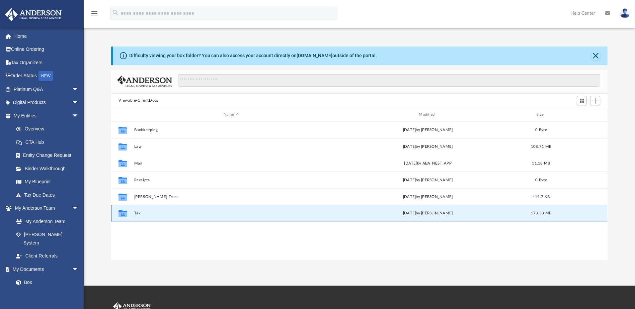
click at [138, 212] on button "Tax" at bounding box center [231, 214] width 194 height 4
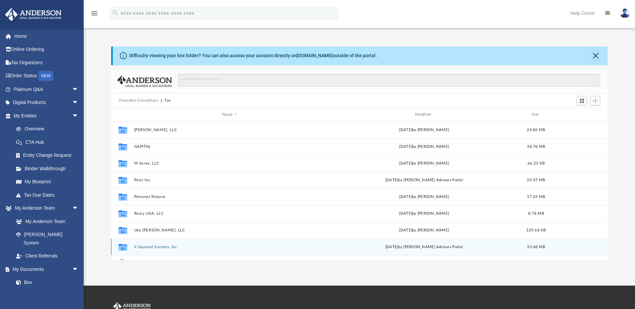
click at [147, 244] on div "Collaborated Folder X Squared Systems, Inc. [DATE] by [PERSON_NAME] Advisors Po…" at bounding box center [359, 247] width 496 height 17
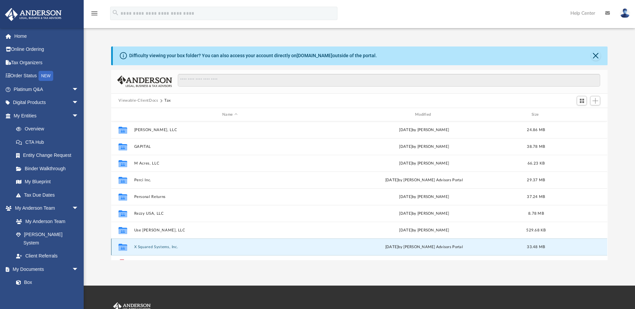
click at [148, 245] on button "X Squared Systems, Inc." at bounding box center [230, 247] width 192 height 4
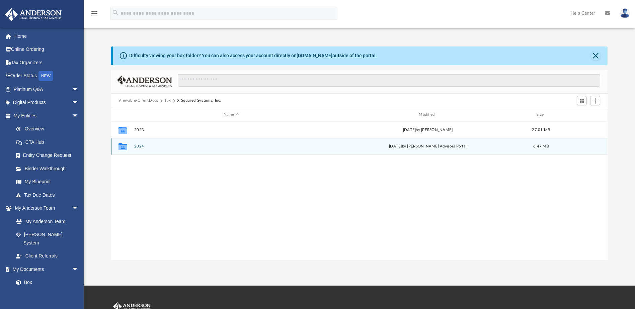
click at [133, 148] on div "Collaborated Folder 2024 [DATE] by [PERSON_NAME] Advisors Portal 6.47 MB" at bounding box center [359, 146] width 496 height 17
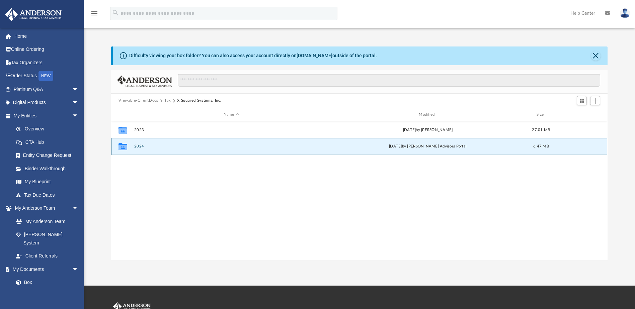
click at [138, 148] on button "2024" at bounding box center [231, 147] width 194 height 4
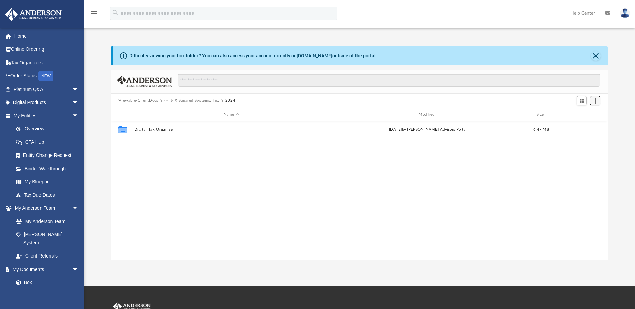
click at [594, 105] on button "Add" at bounding box center [595, 100] width 10 height 9
click at [591, 113] on li "Upload" at bounding box center [585, 114] width 21 height 7
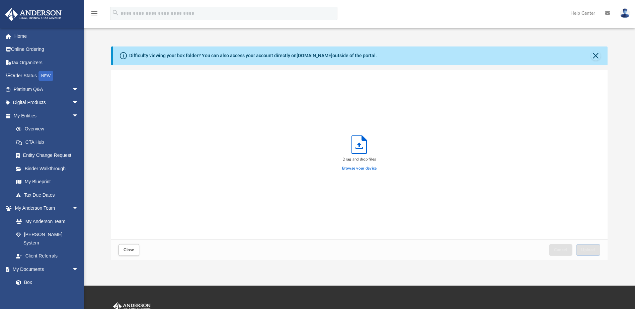
scroll to position [165, 492]
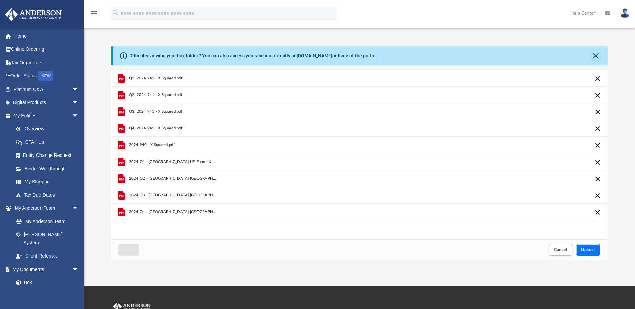
click at [582, 248] on span "Upload" at bounding box center [588, 250] width 14 height 4
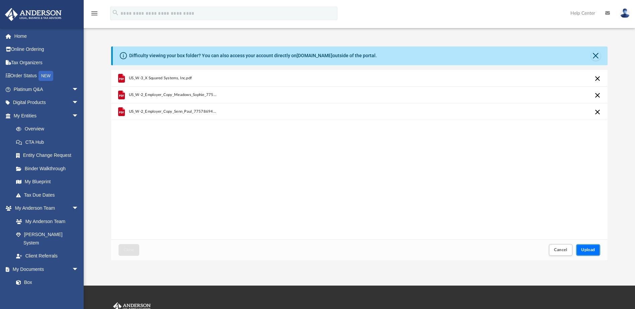
click at [582, 249] on span "Upload" at bounding box center [588, 250] width 14 height 4
click at [589, 250] on span "Upload" at bounding box center [588, 250] width 14 height 4
click at [593, 250] on span "Upload" at bounding box center [588, 250] width 14 height 4
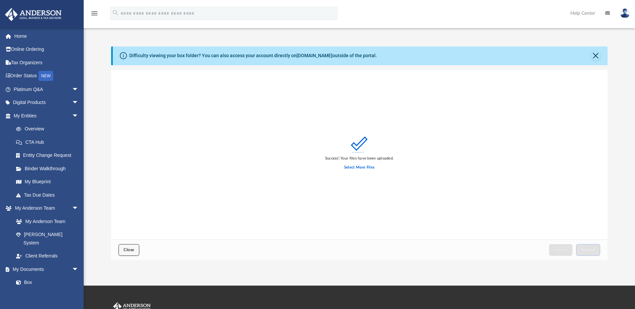
click at [135, 250] on button "Close" at bounding box center [129, 250] width 21 height 12
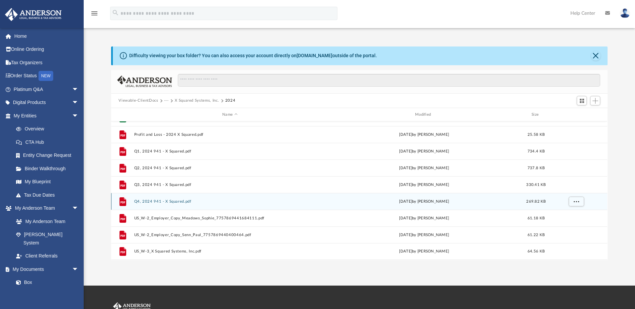
scroll to position [0, 0]
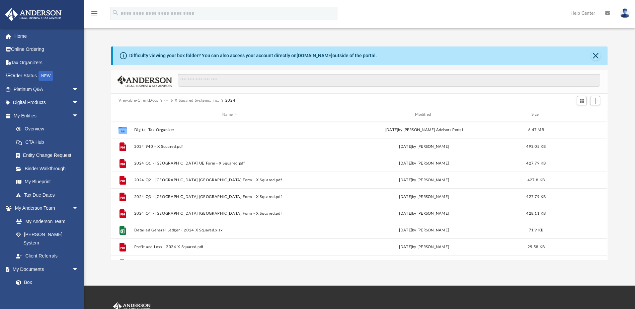
click at [200, 101] on button "X Squared Systems, Inc." at bounding box center [197, 101] width 44 height 6
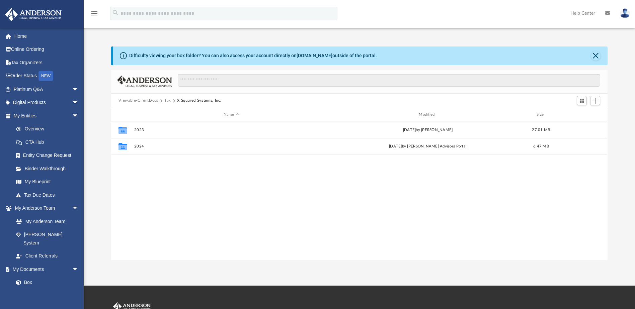
click at [167, 102] on button "Tax" at bounding box center [167, 101] width 7 height 6
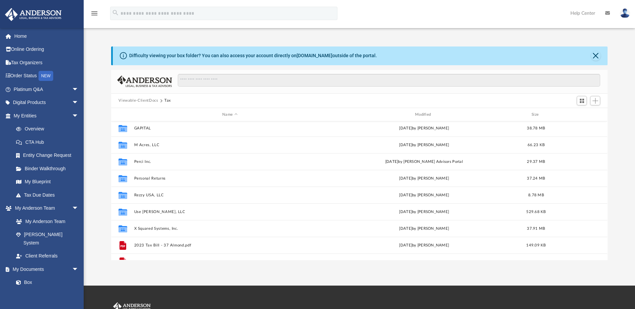
scroll to position [29, 0]
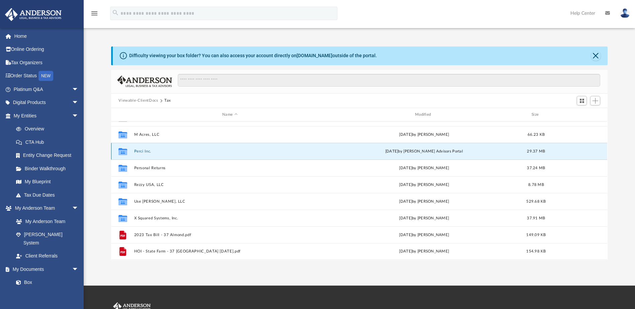
click at [145, 152] on button "Perci Inc." at bounding box center [230, 151] width 192 height 4
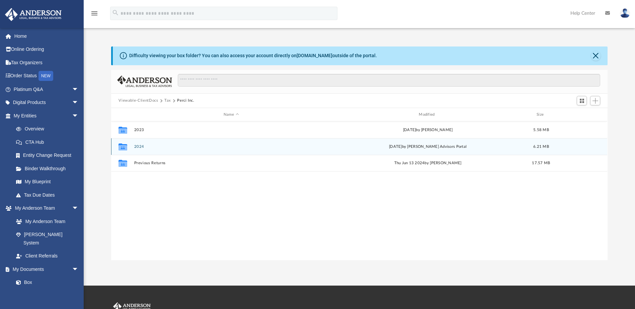
click at [140, 148] on button "2024" at bounding box center [231, 147] width 194 height 4
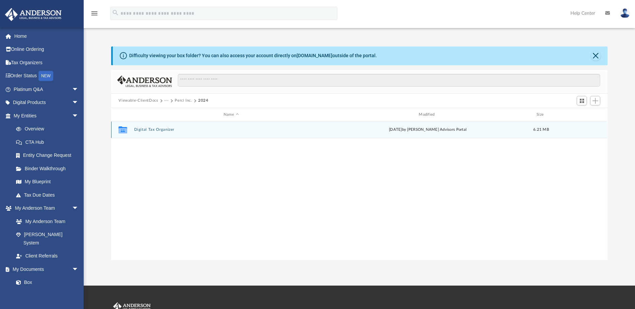
click at [148, 130] on button "Digital Tax Organizer" at bounding box center [231, 130] width 194 height 4
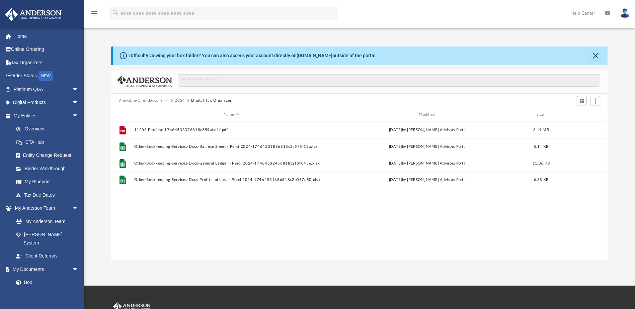
click at [178, 101] on button "2024" at bounding box center [180, 101] width 10 height 6
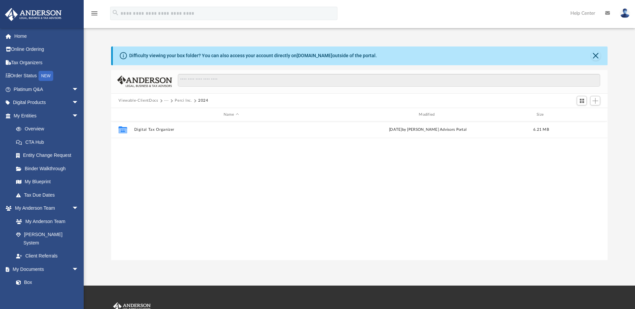
click at [183, 102] on button "Perci Inc." at bounding box center [183, 101] width 17 height 6
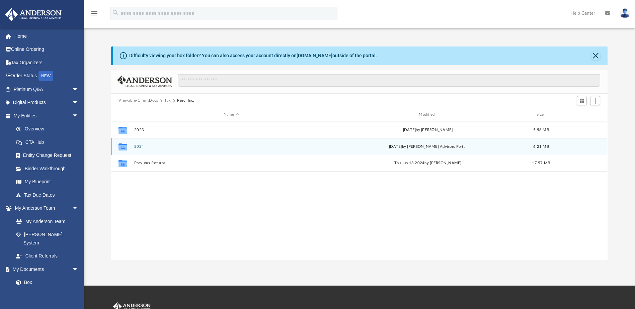
click at [134, 146] on button "2024" at bounding box center [231, 147] width 194 height 4
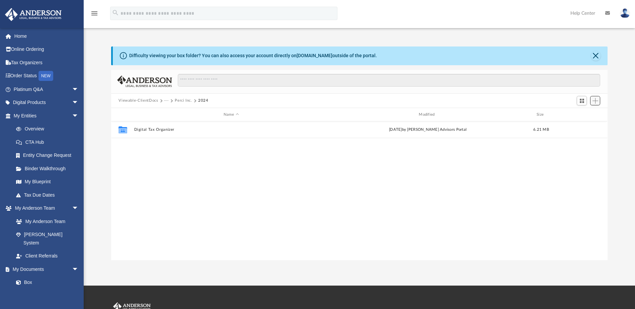
click at [594, 100] on span "Add" at bounding box center [596, 101] width 6 height 6
click at [587, 112] on li "Upload" at bounding box center [585, 114] width 21 height 7
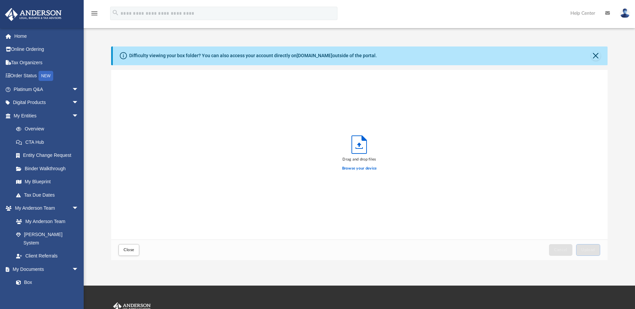
scroll to position [165, 492]
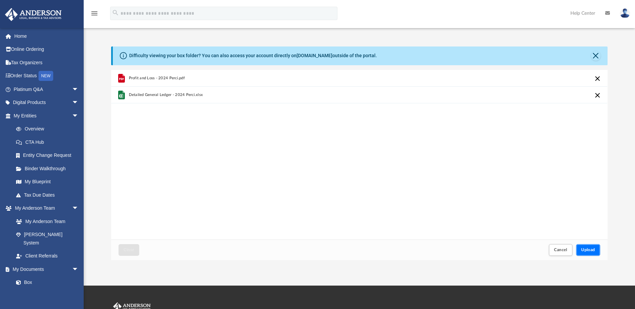
click at [586, 249] on span "Upload" at bounding box center [588, 250] width 14 height 4
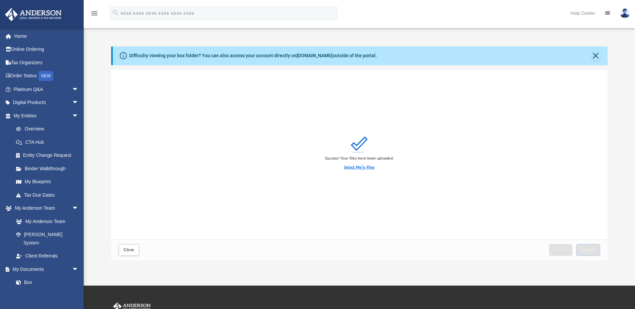
click at [363, 166] on label "Select More Files" at bounding box center [359, 168] width 30 height 6
click at [362, 168] on label "Select More Files" at bounding box center [359, 168] width 30 height 6
click at [0, 0] on input "Select More Files" at bounding box center [0, 0] width 0 height 0
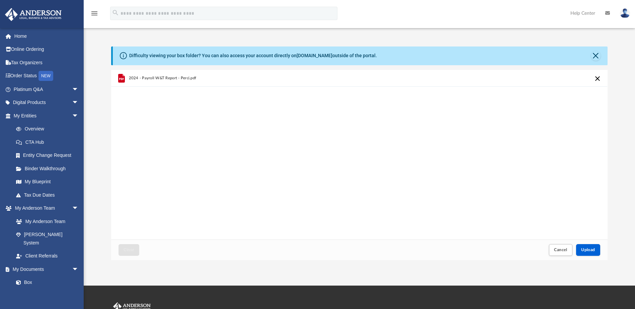
click at [575, 246] on div "Cancel Upload" at bounding box center [574, 250] width 55 height 15
click at [583, 248] on span "Upload" at bounding box center [588, 250] width 14 height 4
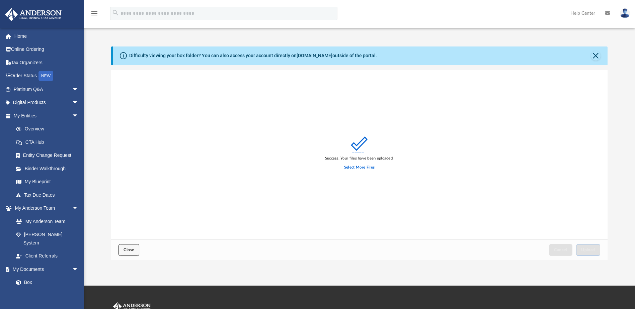
click at [133, 249] on span "Close" at bounding box center [129, 250] width 11 height 4
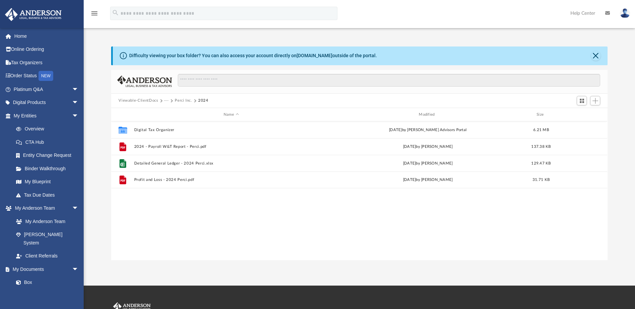
click at [167, 100] on button "···" at bounding box center [166, 101] width 4 height 6
click at [173, 109] on div at bounding box center [359, 108] width 496 height 1
click at [171, 112] on div "Name" at bounding box center [231, 115] width 194 height 6
click at [168, 100] on button "···" at bounding box center [166, 101] width 4 height 6
click at [170, 113] on li "Tax" at bounding box center [171, 112] width 6 height 7
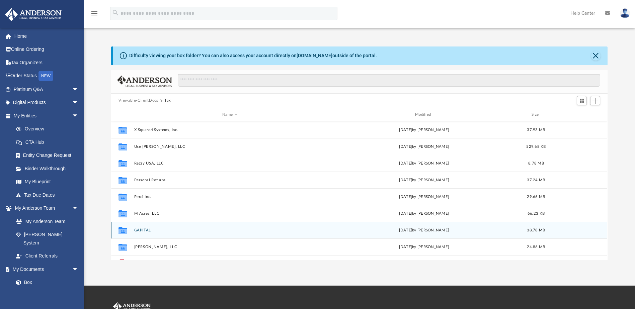
click at [145, 230] on button "GAPITAL" at bounding box center [230, 230] width 192 height 4
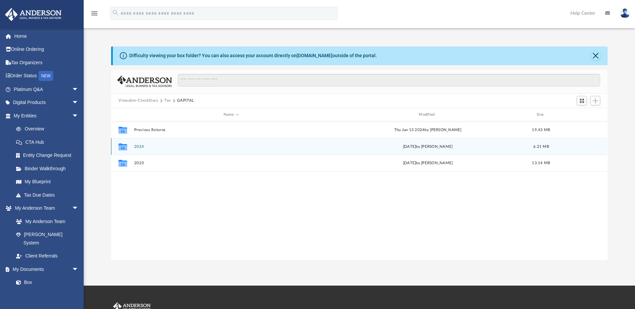
click at [140, 146] on button "2024" at bounding box center [231, 147] width 194 height 4
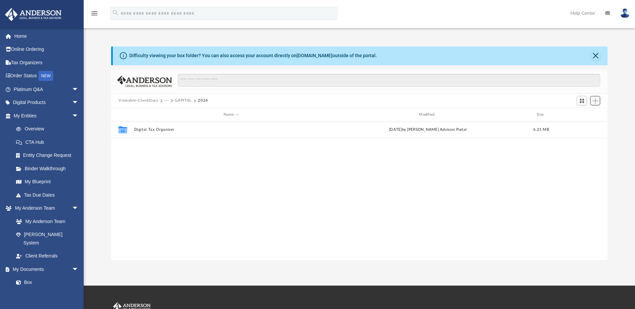
click at [598, 103] on button "Add" at bounding box center [595, 100] width 10 height 9
click at [588, 116] on li "Upload" at bounding box center [585, 114] width 21 height 7
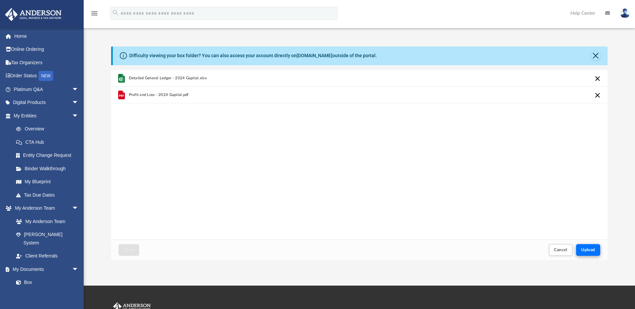
click at [581, 244] on div "Cancel Upload" at bounding box center [574, 250] width 55 height 15
click at [581, 248] on span "Upload" at bounding box center [588, 250] width 14 height 4
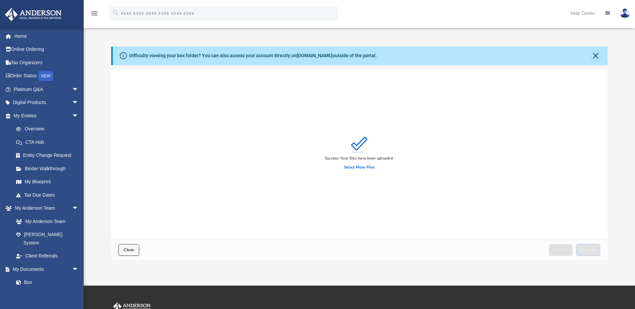
click at [134, 249] on button "Close" at bounding box center [129, 250] width 21 height 12
